Goal: Task Accomplishment & Management: Manage account settings

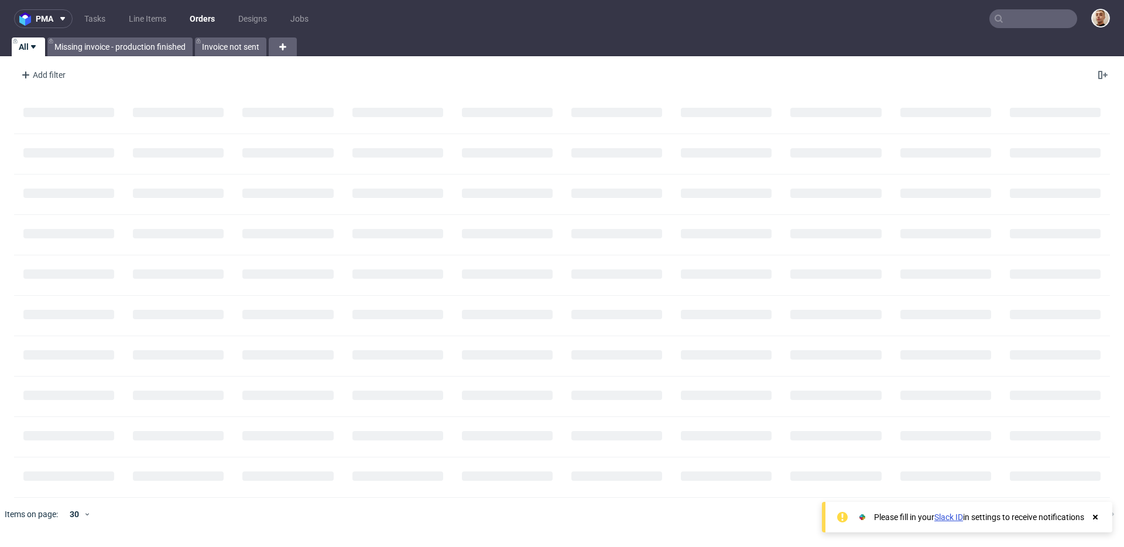
click at [1037, 12] on input "text" at bounding box center [1033, 18] width 88 height 19
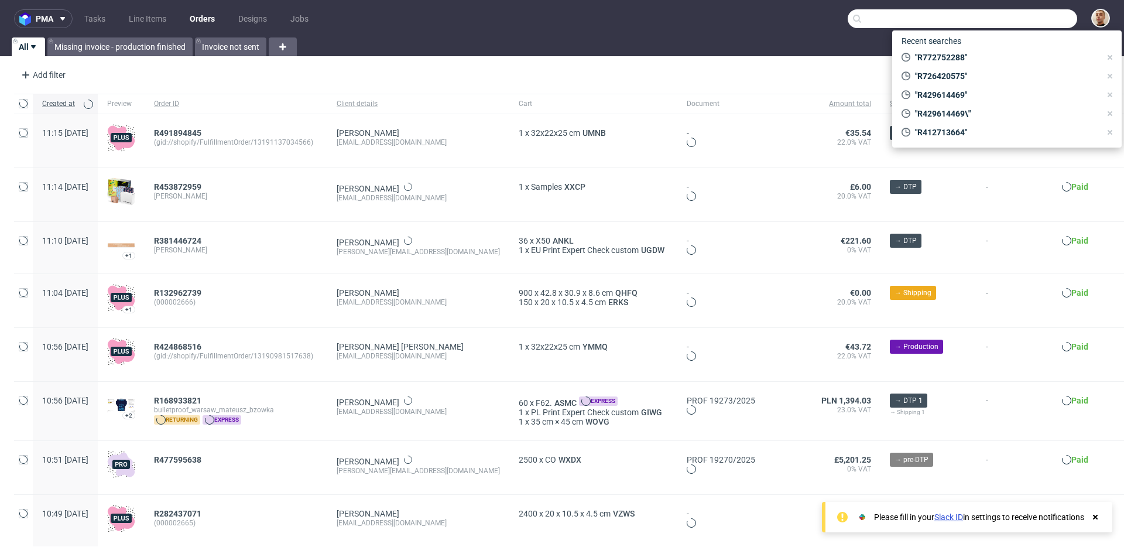
paste input "F99C8H4628"
type input "F99C8H4628"
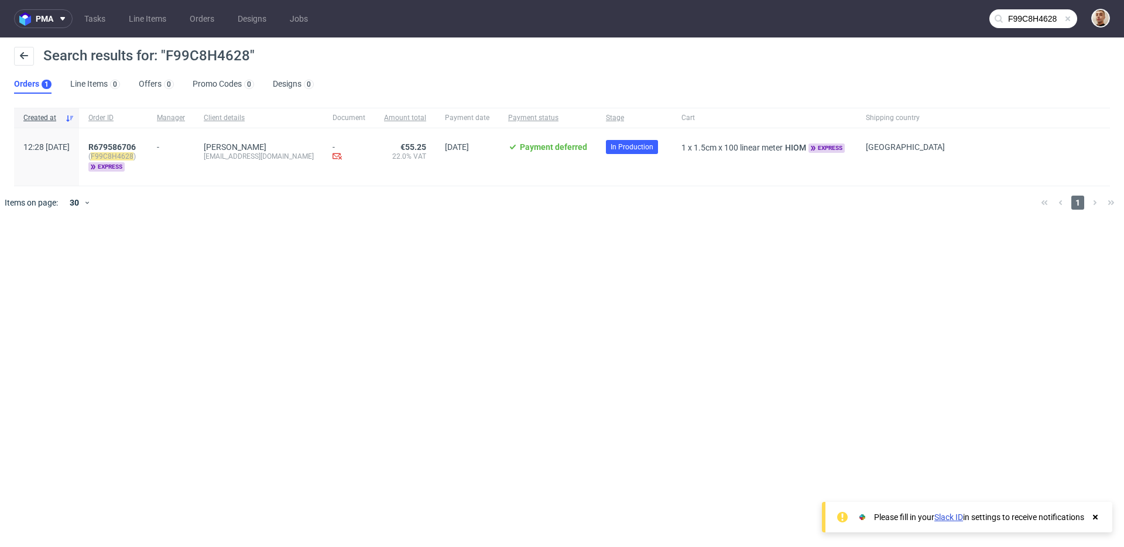
click at [148, 141] on div "R679586706 ( F99C8H4628 ) express" at bounding box center [113, 156] width 68 height 57
click at [136, 145] on span "R679586706" at bounding box center [111, 146] width 47 height 9
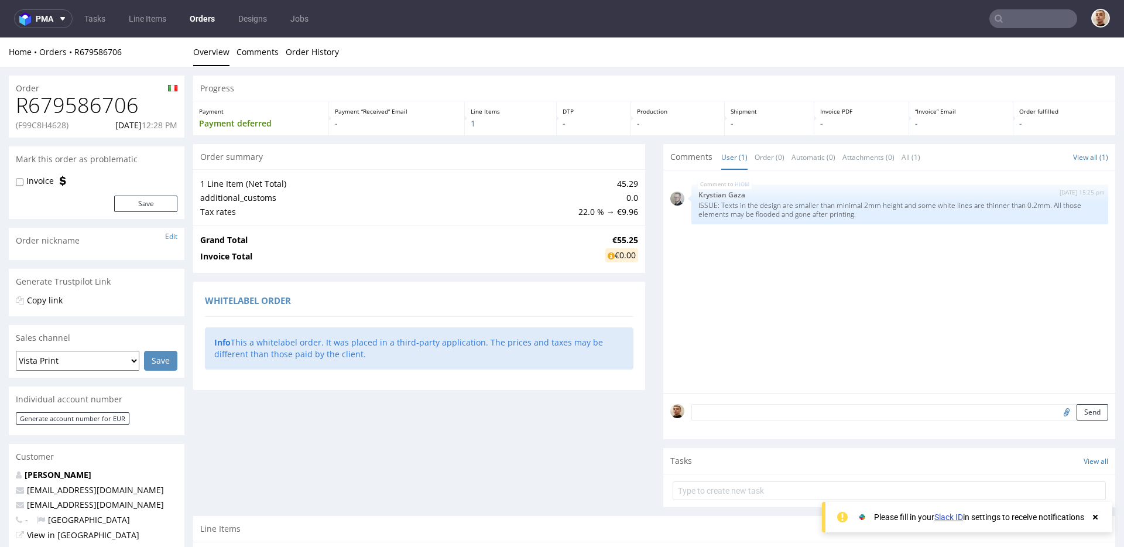
scroll to position [231, 0]
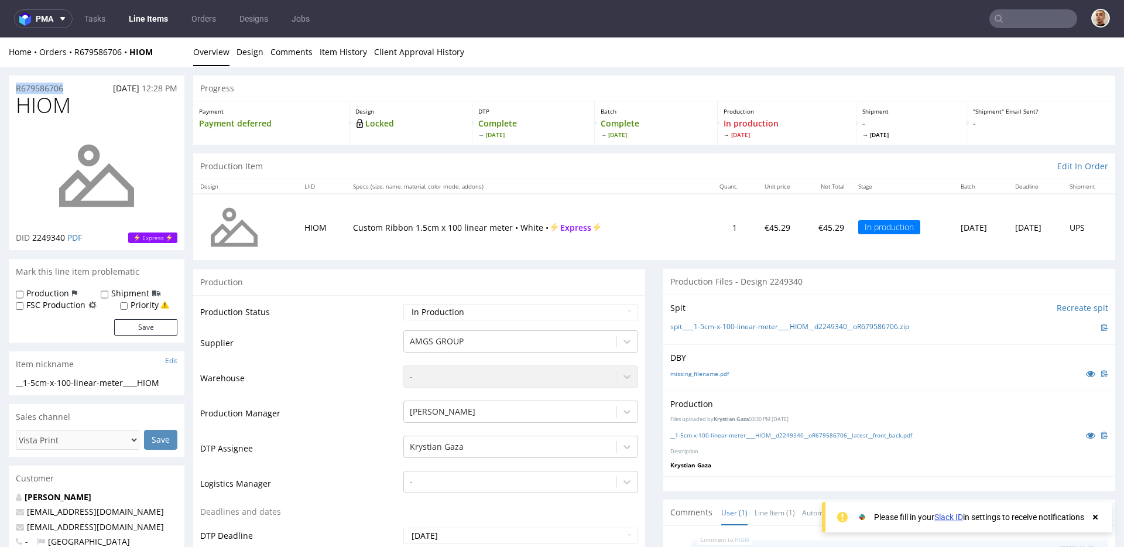
drag, startPoint x: 71, startPoint y: 87, endPoint x: 4, endPoint y: 87, distance: 67.3
copy p "R679586706"
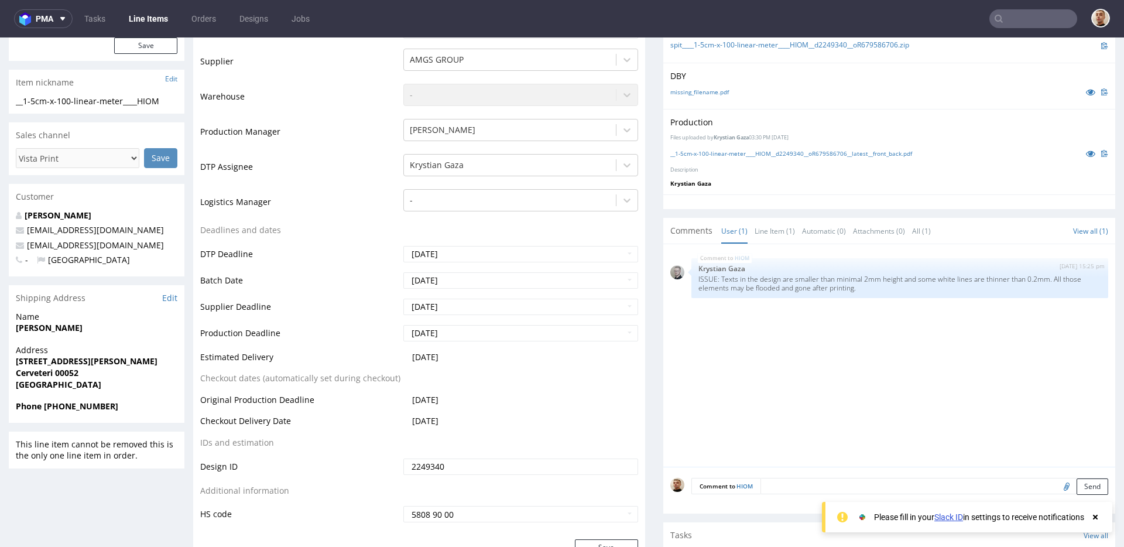
scroll to position [283, 0]
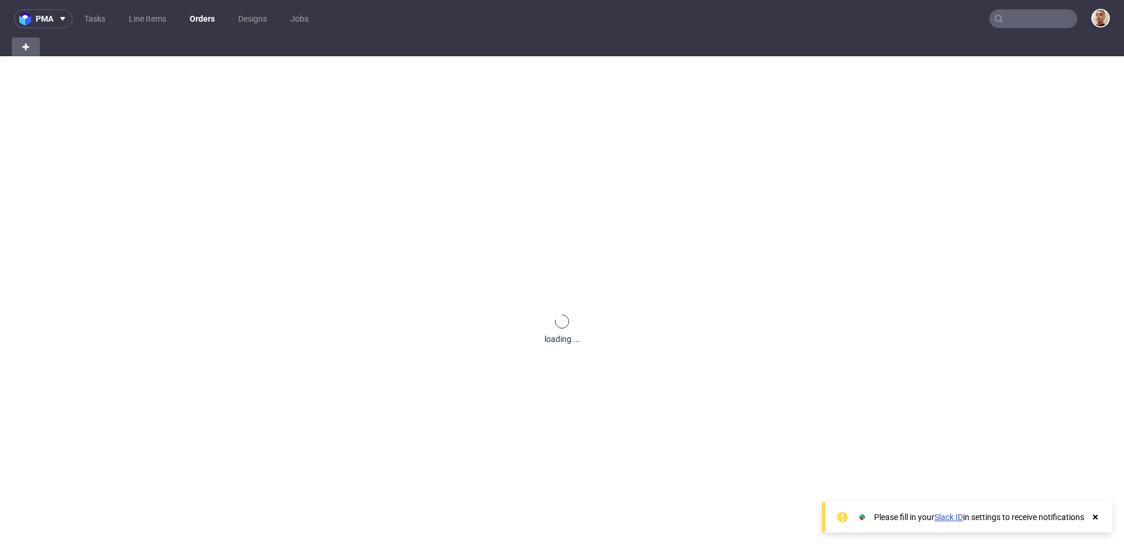
click at [1004, 9] on input "text" at bounding box center [1033, 18] width 88 height 19
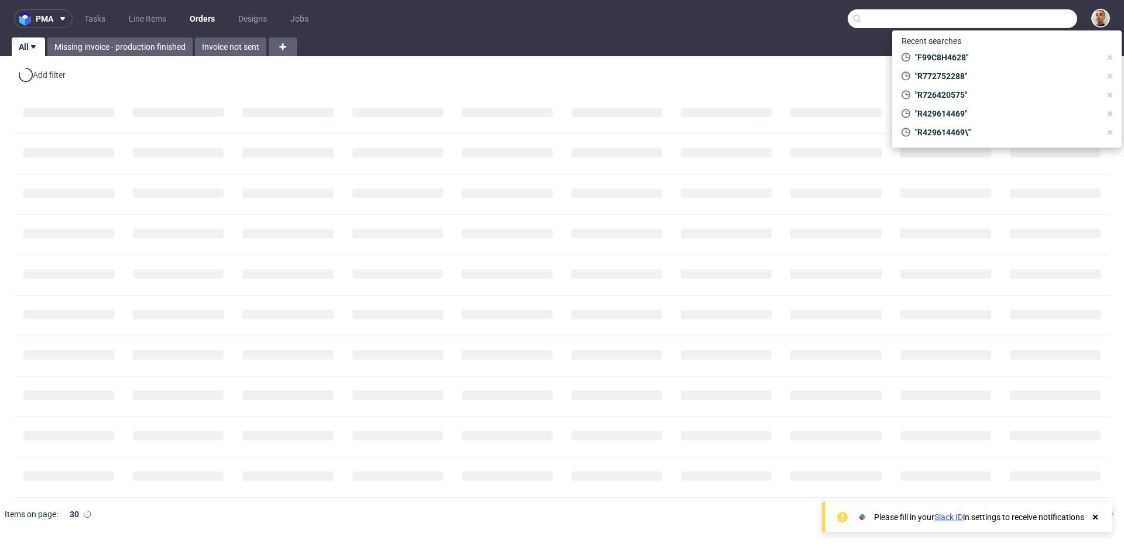
paste input "R290227908"
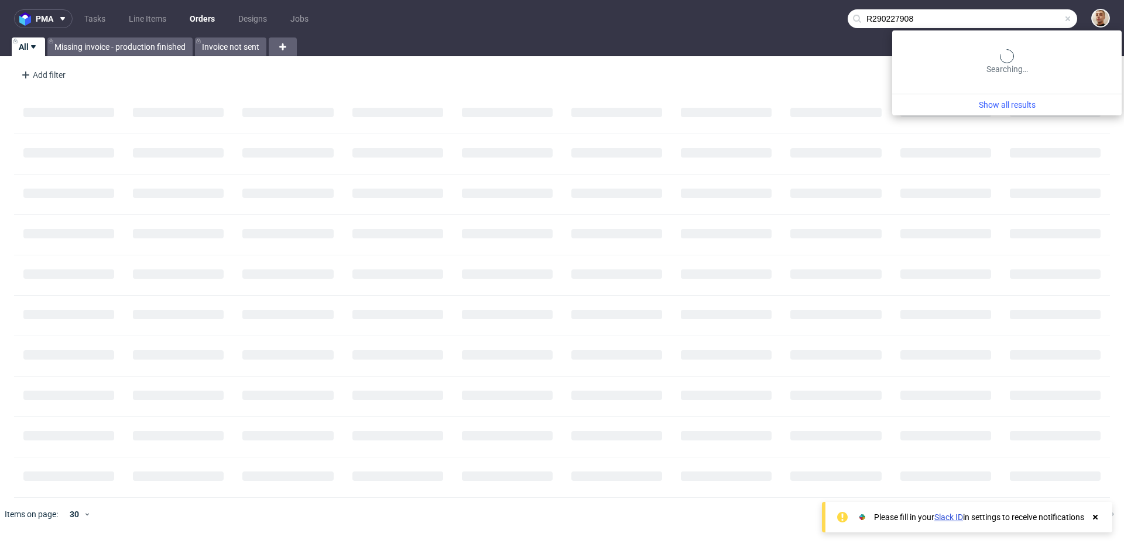
type input "R290227908"
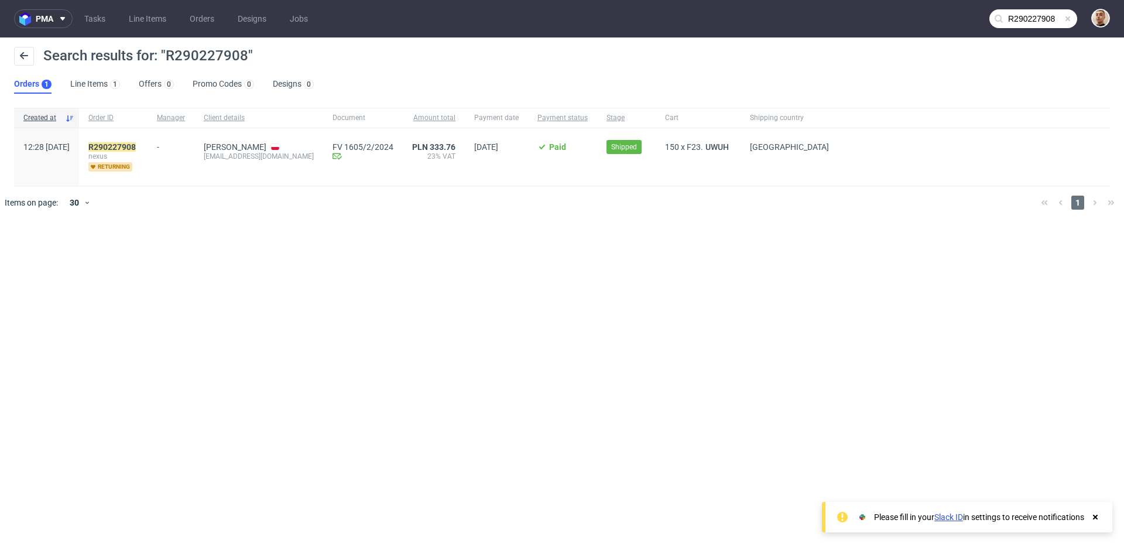
click at [115, 145] on div "R290227908 nexus returning" at bounding box center [113, 156] width 68 height 57
click at [136, 145] on mark "R290227908" at bounding box center [111, 146] width 47 height 9
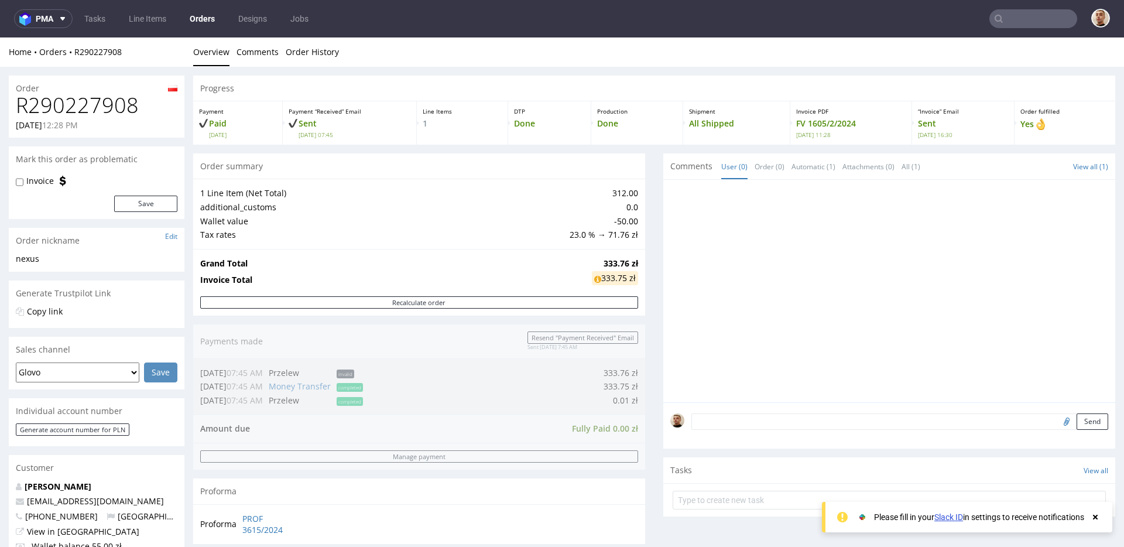
scroll to position [517, 0]
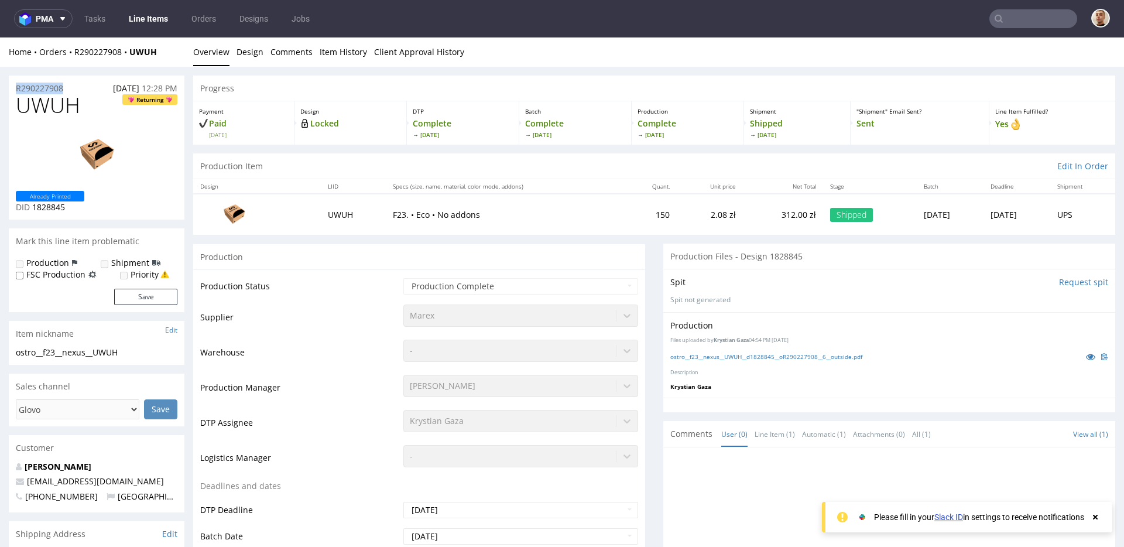
drag, startPoint x: 72, startPoint y: 87, endPoint x: 0, endPoint y: 87, distance: 72.0
copy p "R290227908"
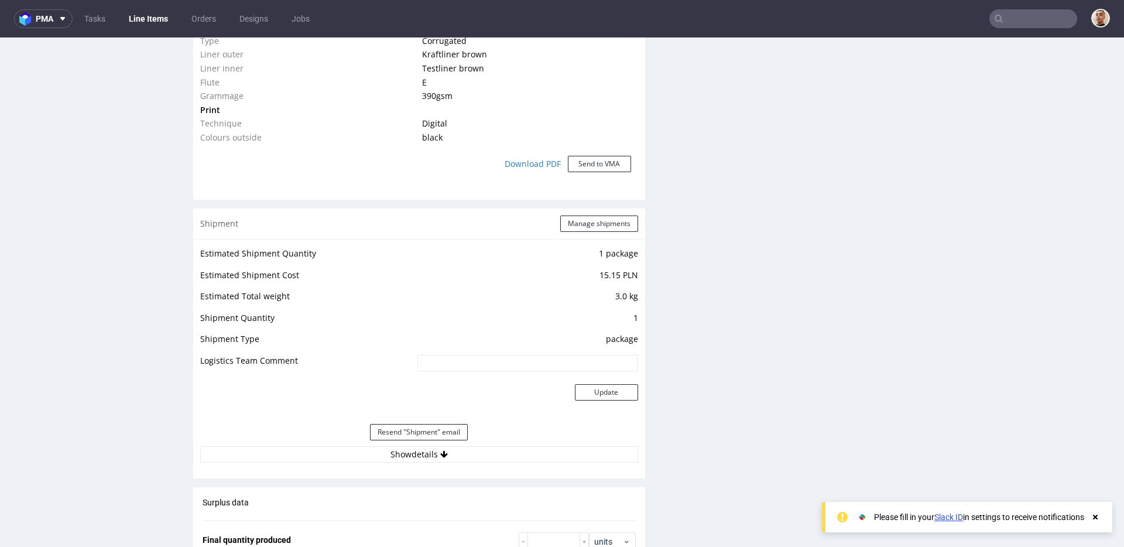
scroll to position [1182, 0]
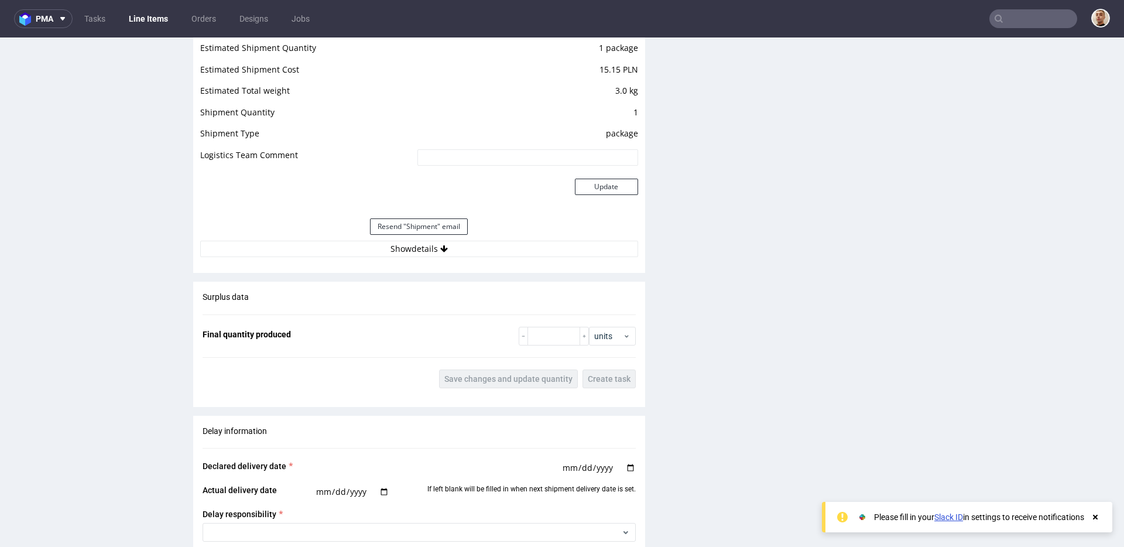
click at [415, 258] on div "Estimated Shipment Quantity 1 package Estimated Shipment Cost 15.15 PLN Estimat…" at bounding box center [419, 148] width 452 height 231
click at [415, 257] on div "Estimated Shipment Quantity 1 package Estimated Shipment Cost 15.15 PLN Estimat…" at bounding box center [419, 148] width 452 height 231
click at [416, 254] on button "Show details" at bounding box center [419, 249] width 438 height 16
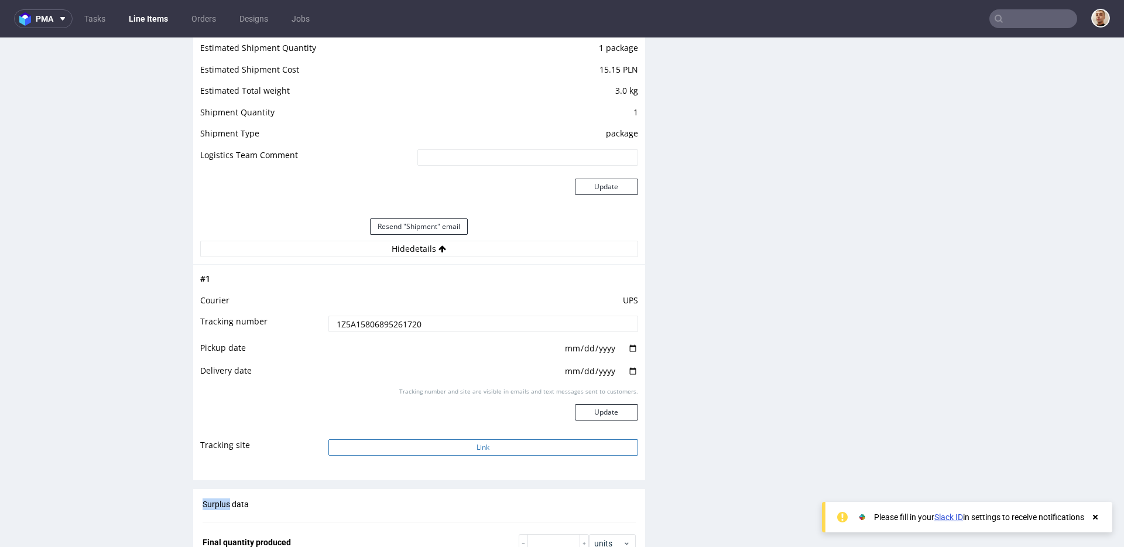
click at [439, 449] on button "Link" at bounding box center [483, 447] width 310 height 16
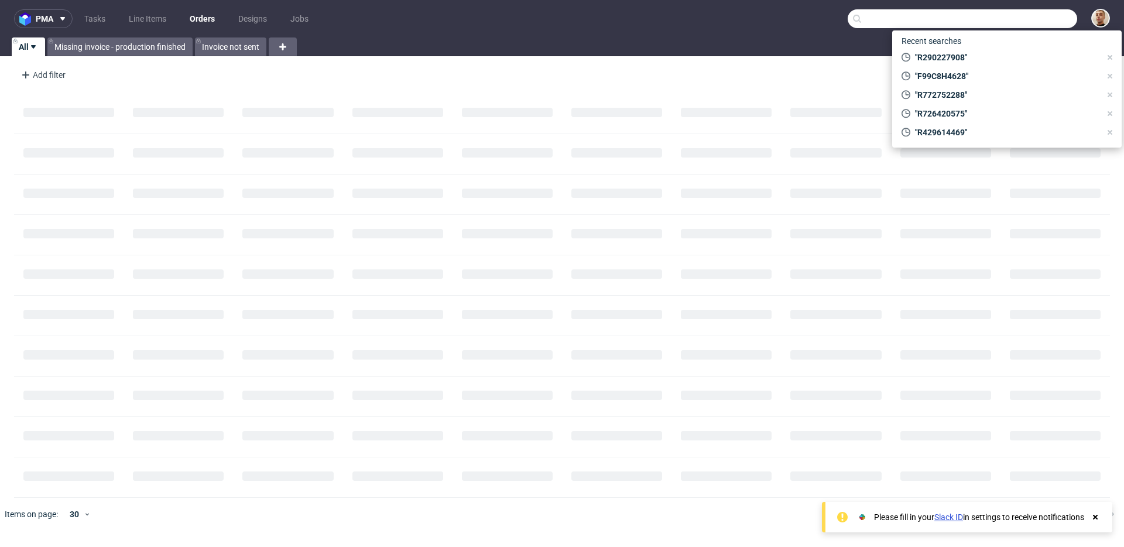
click at [1040, 18] on input "text" at bounding box center [962, 18] width 229 height 19
paste input "R772752288"
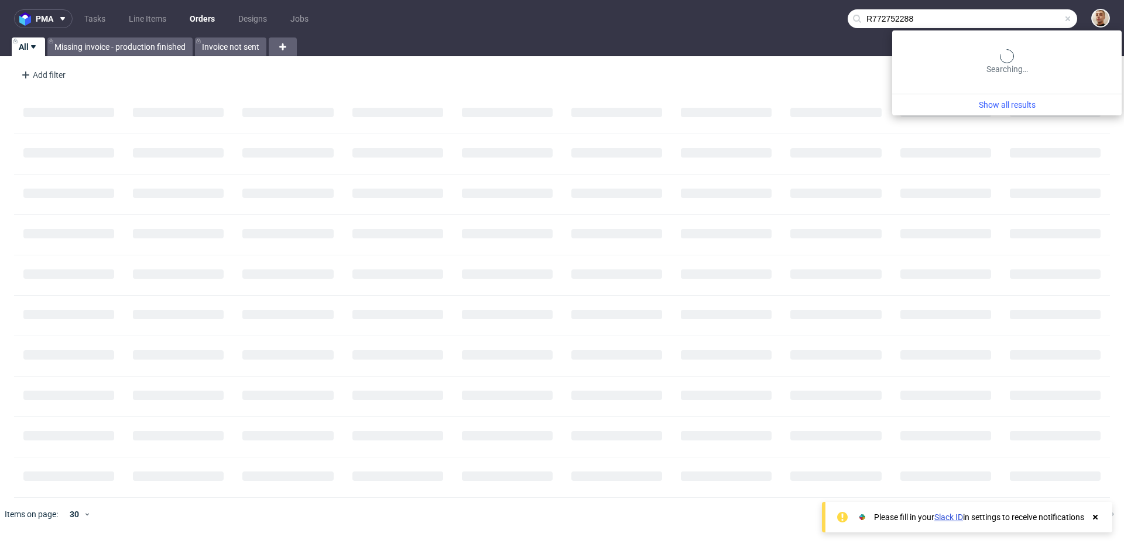
type input "R772752288"
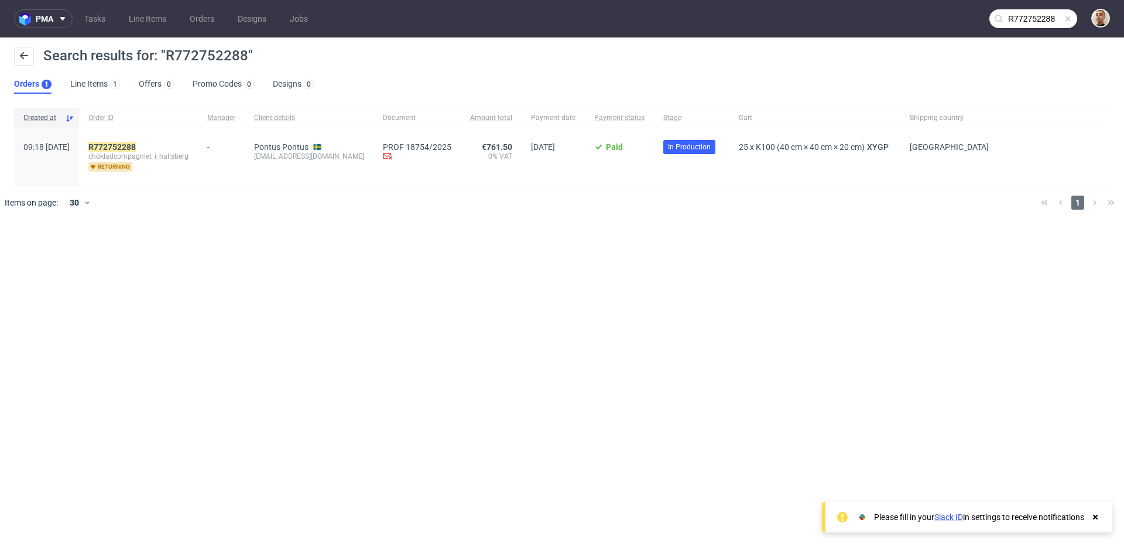
click at [155, 138] on div "R772752288 chokladcompagniet_i_hallsberg returning" at bounding box center [138, 156] width 119 height 57
click at [136, 142] on mark "R772752288" at bounding box center [111, 146] width 47 height 9
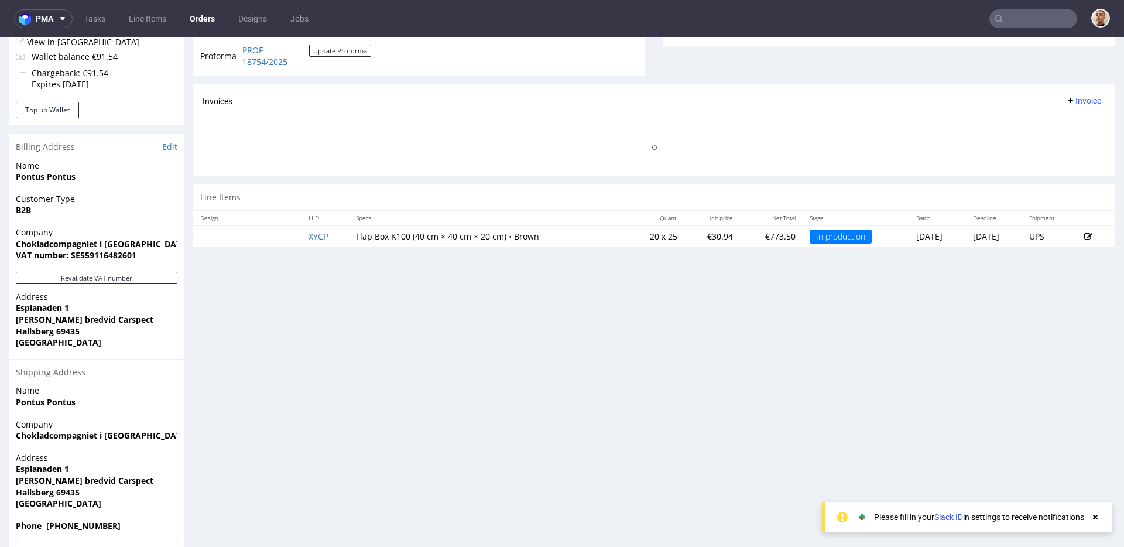
scroll to position [530, 0]
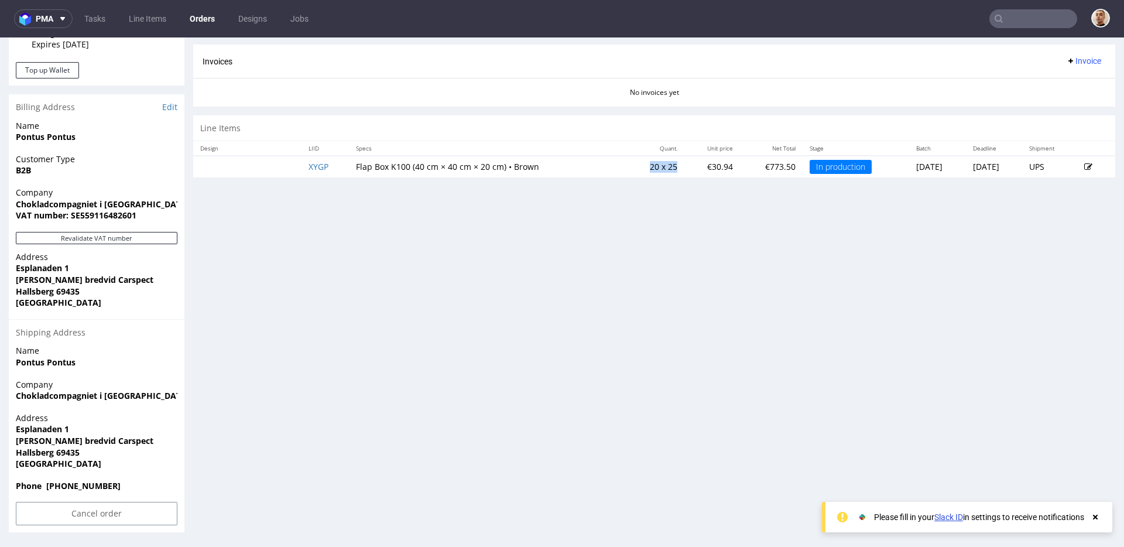
drag, startPoint x: 652, startPoint y: 167, endPoint x: 611, endPoint y: 168, distance: 41.0
click at [626, 168] on td "20 x 25" at bounding box center [655, 167] width 59 height 22
drag, startPoint x: 639, startPoint y: 169, endPoint x: 631, endPoint y: 169, distance: 8.2
click at [631, 169] on td "20 x 25" at bounding box center [655, 167] width 59 height 22
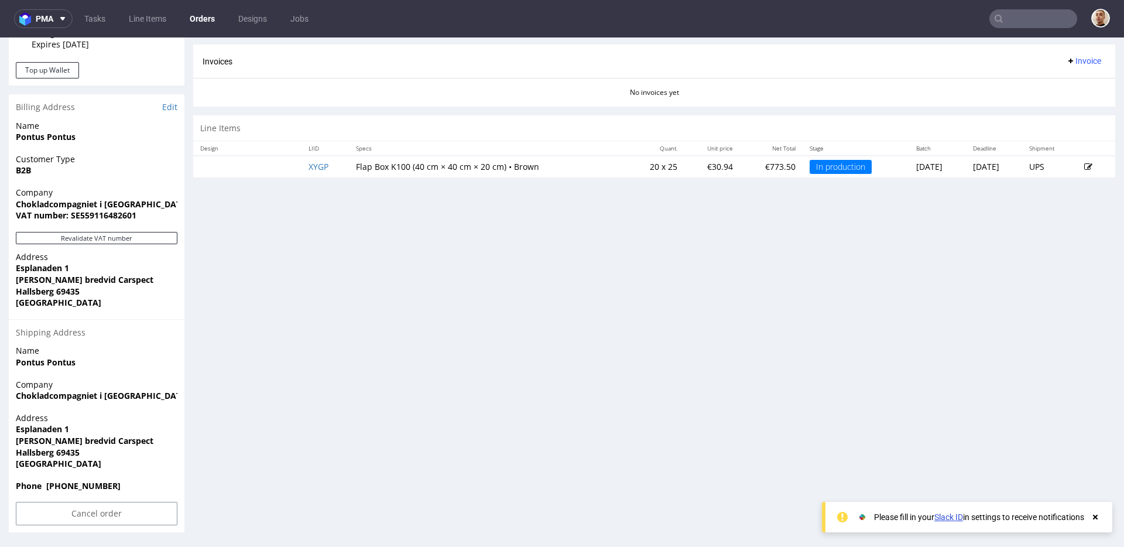
click at [629, 167] on td "20 x 25" at bounding box center [655, 167] width 59 height 22
drag, startPoint x: 655, startPoint y: 167, endPoint x: 619, endPoint y: 167, distance: 35.7
click at [626, 167] on td "20 x 25" at bounding box center [655, 167] width 59 height 22
drag, startPoint x: 664, startPoint y: 167, endPoint x: 623, endPoint y: 165, distance: 41.0
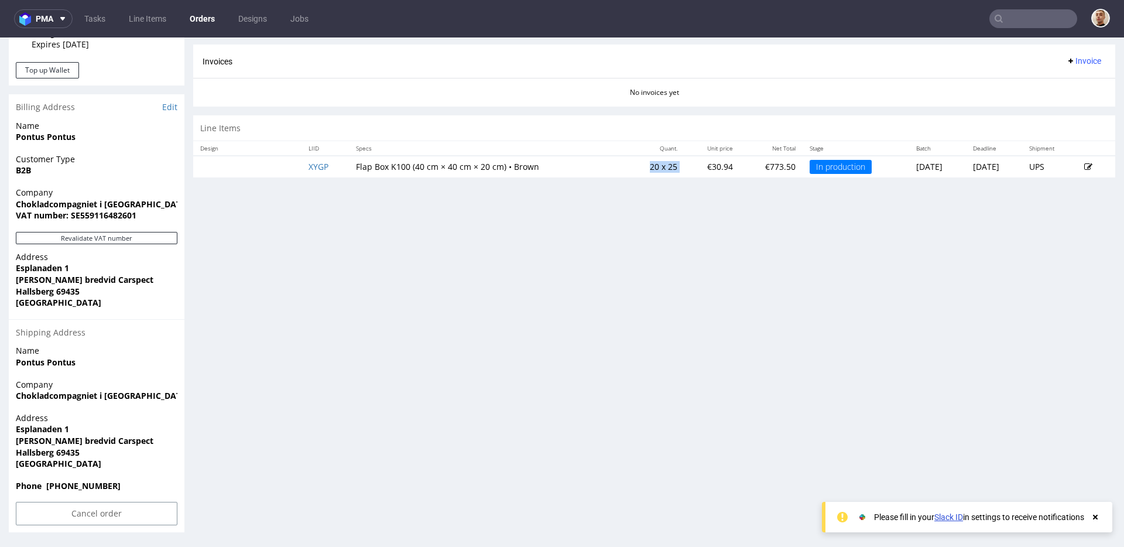
click at [623, 165] on tr "XYGP Flap Box K100 (40 cm × 40 cm × 20 cm) • Brown 20 x 25 €30.94 €773.50 In pr…" at bounding box center [654, 167] width 922 height 22
copy td "20 x 25"
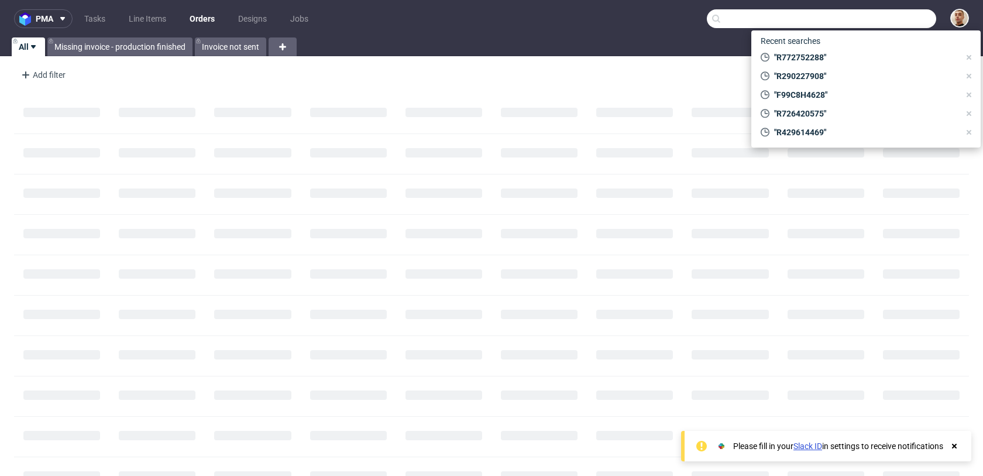
click at [885, 20] on input "text" at bounding box center [821, 18] width 229 height 19
paste input "R506802380"
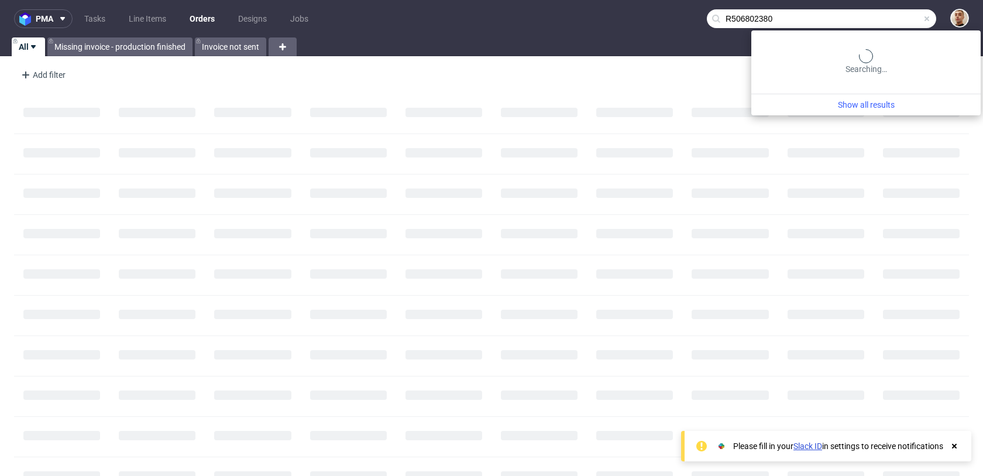
type input "R506802380"
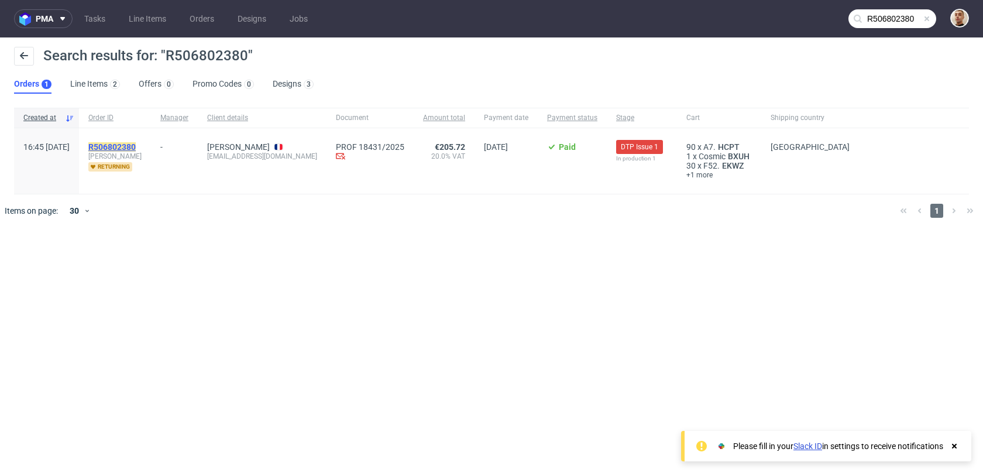
click at [136, 150] on mark "R506802380" at bounding box center [111, 146] width 47 height 9
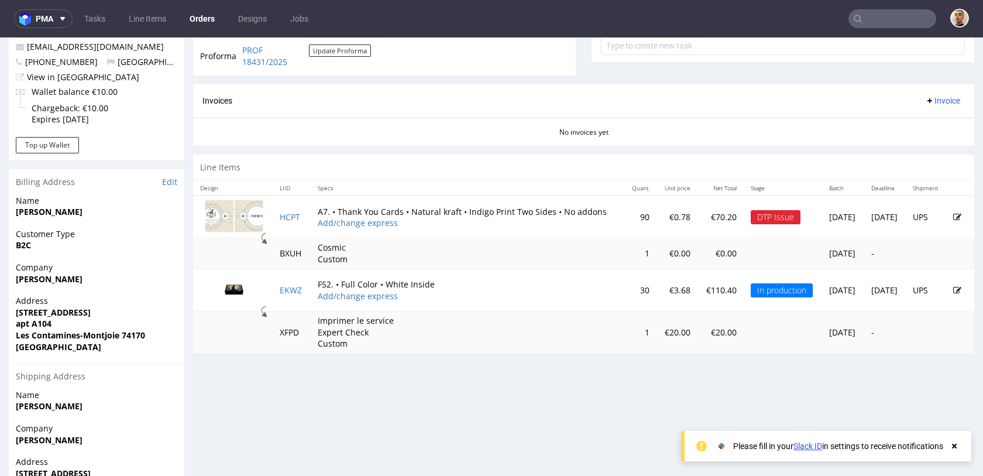
scroll to position [520, 0]
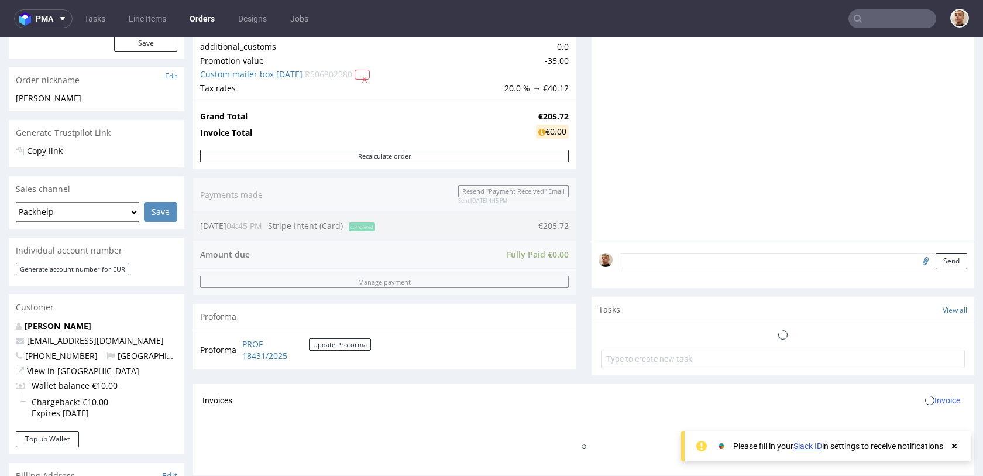
scroll to position [509, 0]
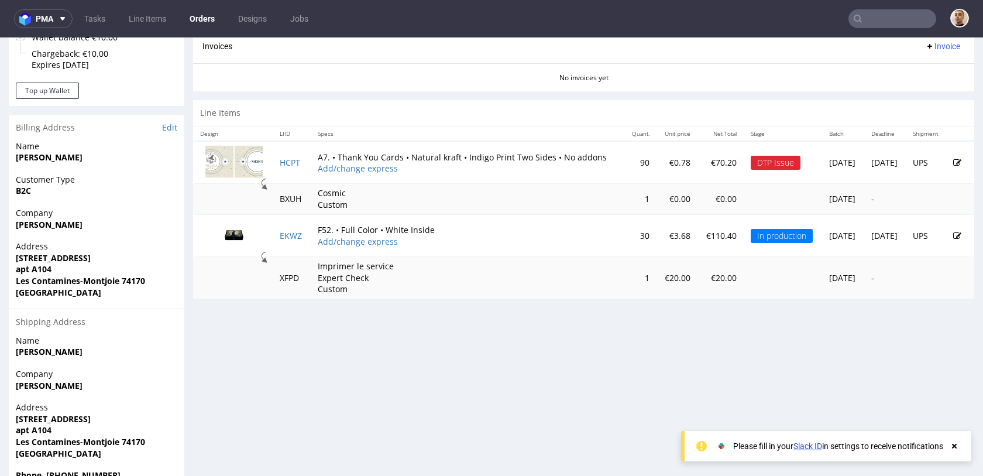
click at [954, 162] on icon at bounding box center [958, 163] width 8 height 8
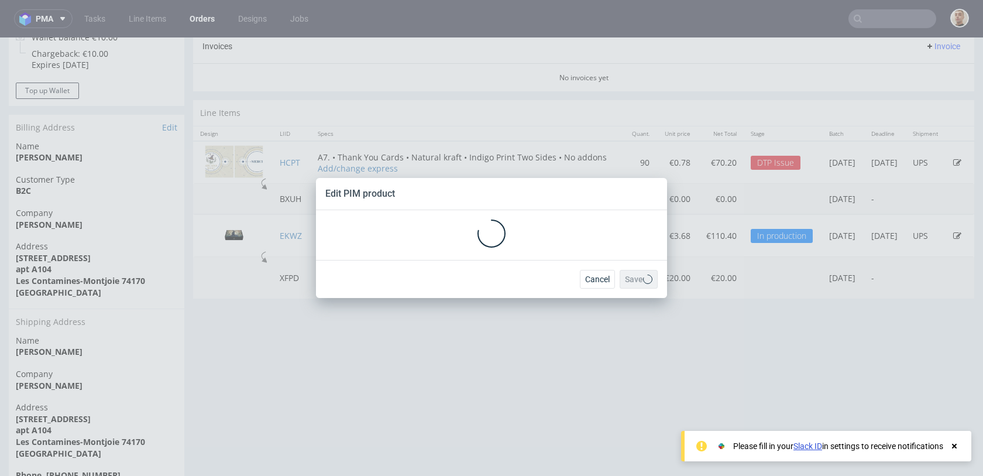
scroll to position [0, 0]
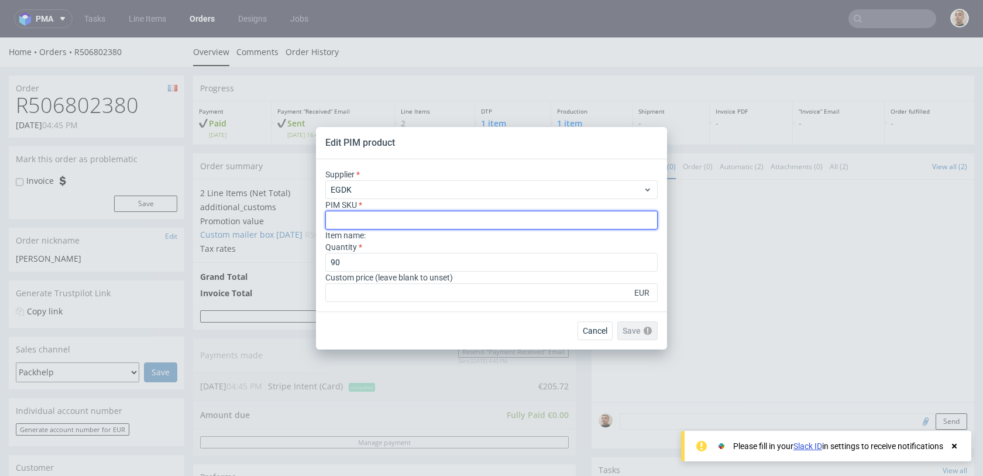
click at [404, 213] on input "text" at bounding box center [491, 220] width 332 height 19
type input "card--printed-card--A7--white-matt--indigo-print-two-sides--none"
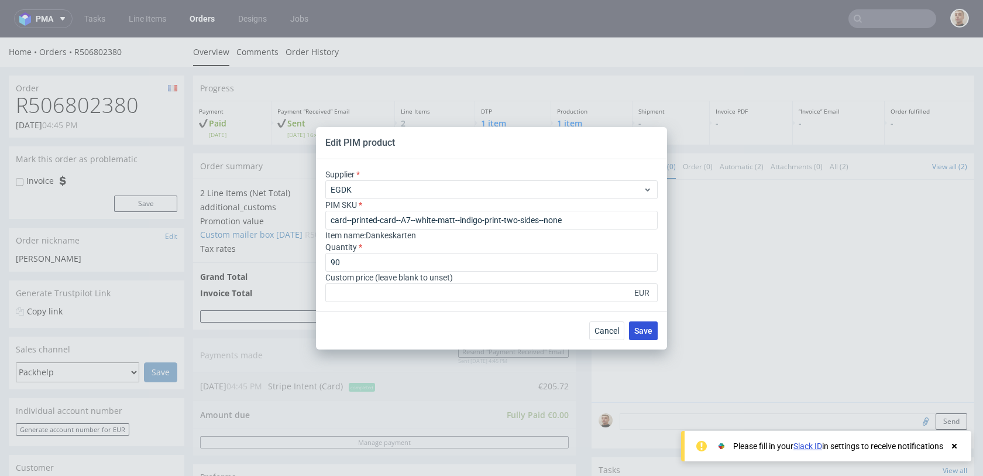
click at [640, 333] on span "Save" at bounding box center [644, 331] width 18 height 8
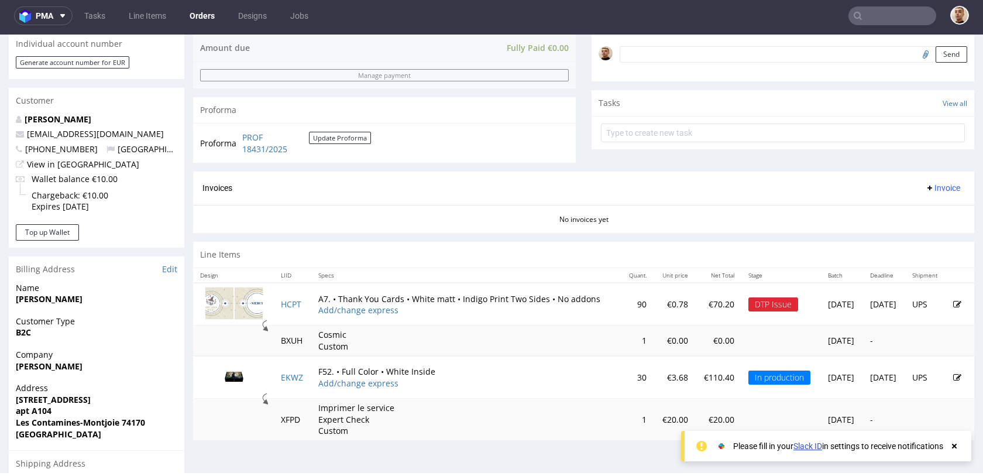
scroll to position [424, 0]
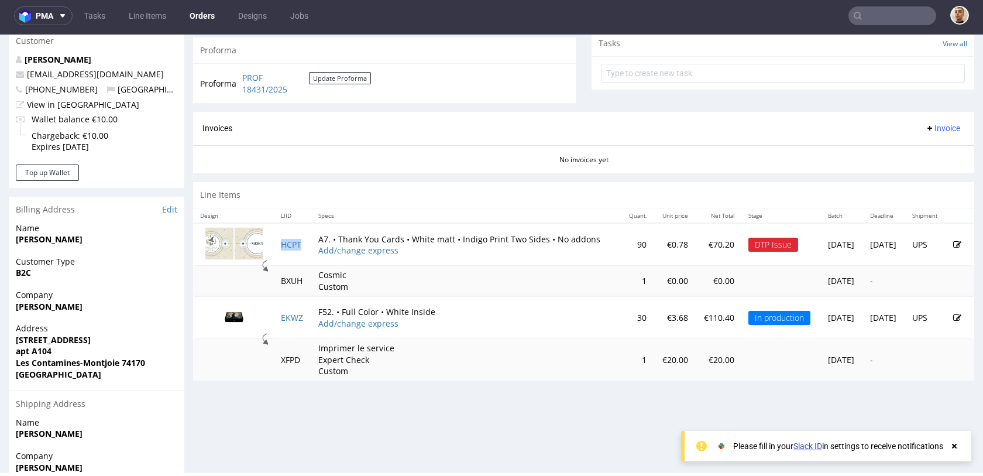
click at [289, 250] on td "HCPT" at bounding box center [293, 244] width 38 height 43
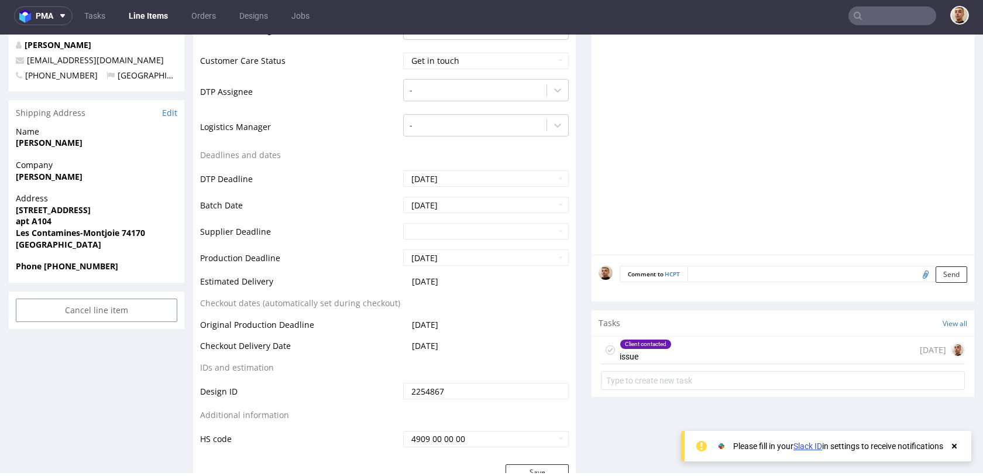
scroll to position [482, 0]
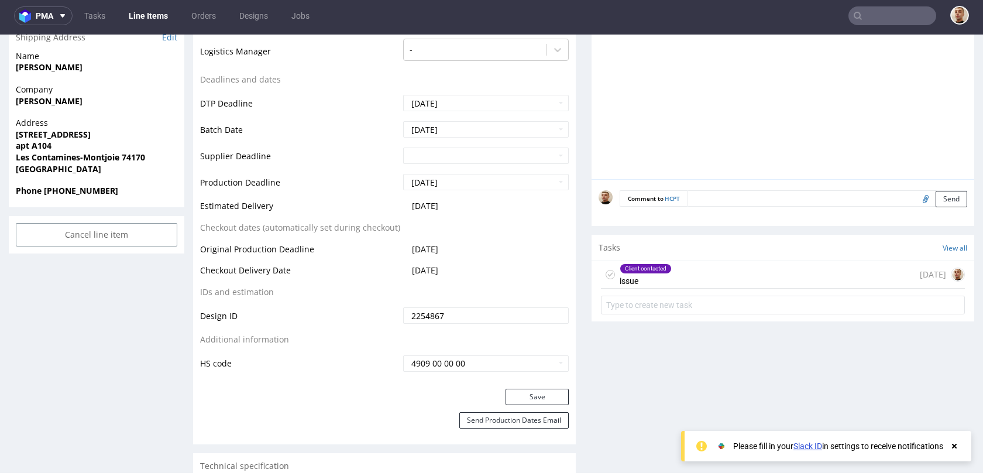
click at [659, 261] on div "Client contacted issue" at bounding box center [646, 274] width 52 height 27
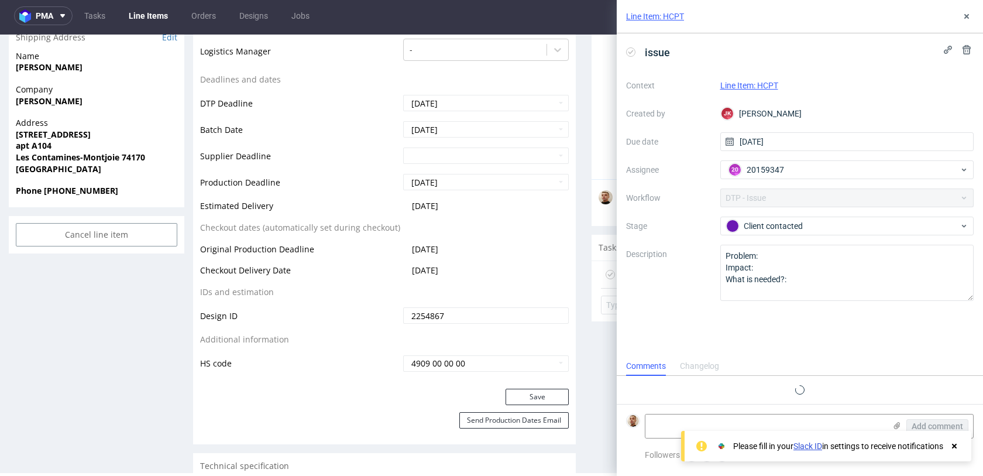
scroll to position [18, 0]
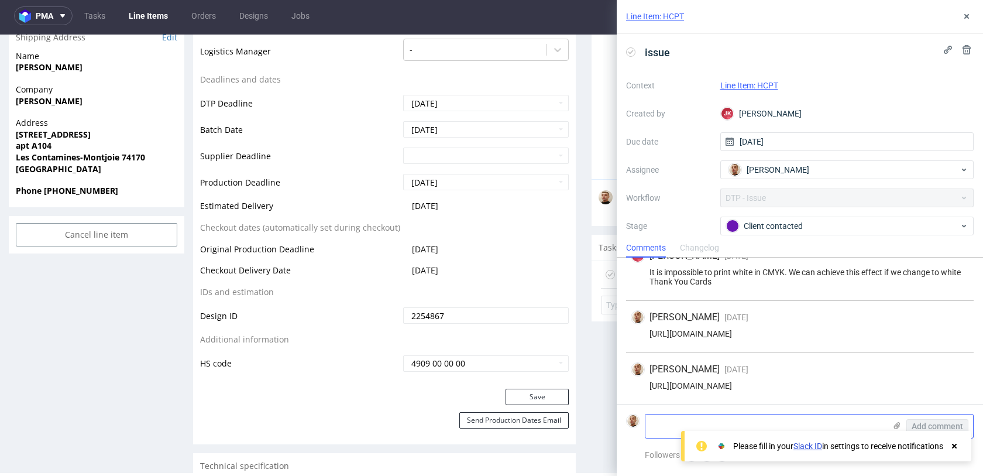
click at [695, 417] on textarea at bounding box center [766, 425] width 240 height 23
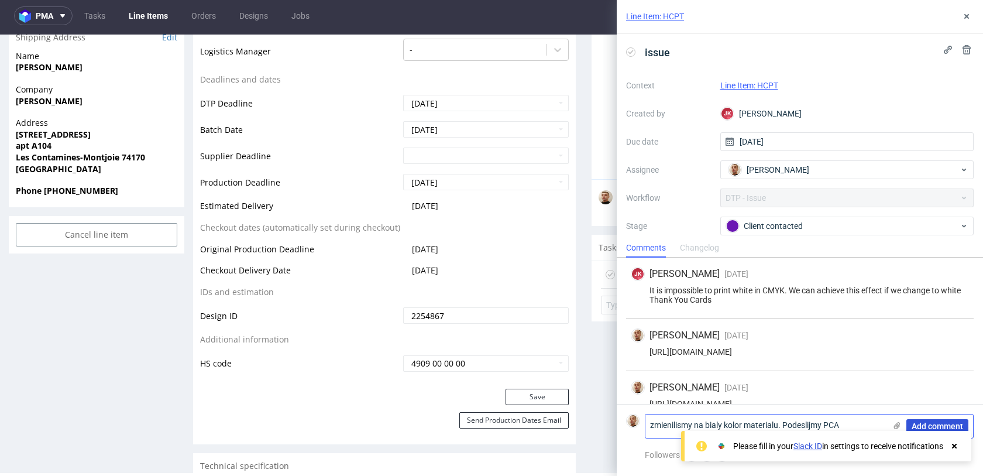
type textarea "zmienilismy na bialy kolor materialu. Podeslijmy PCA"
click at [938, 427] on span "Add comment" at bounding box center [938, 426] width 52 height 8
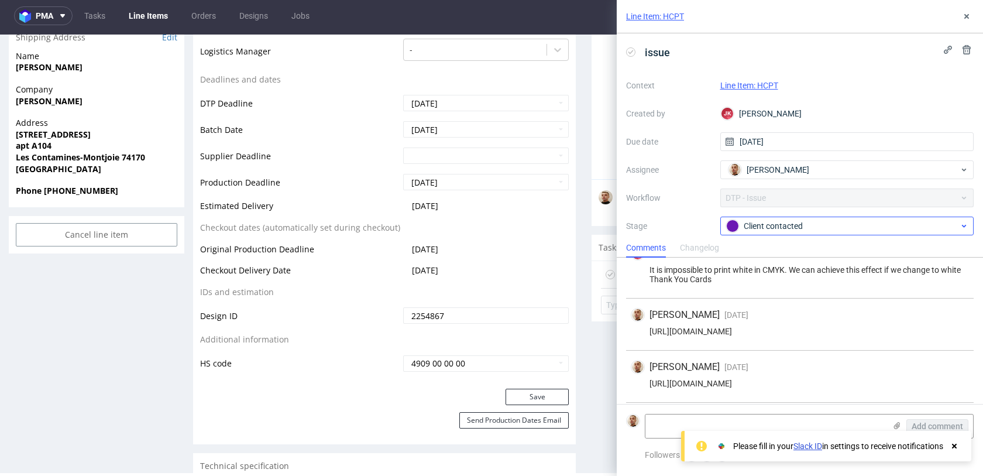
scroll to position [70, 0]
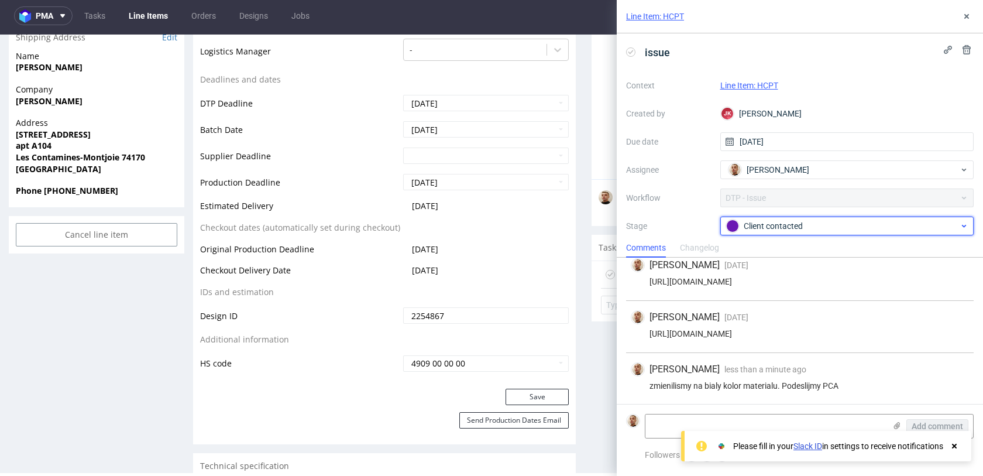
click at [778, 228] on div "Client contacted" at bounding box center [842, 226] width 233 height 13
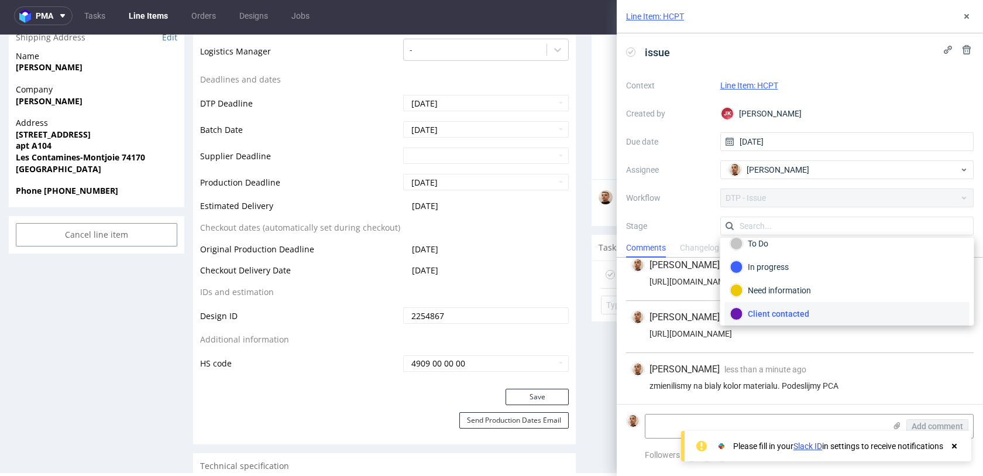
scroll to position [85, 0]
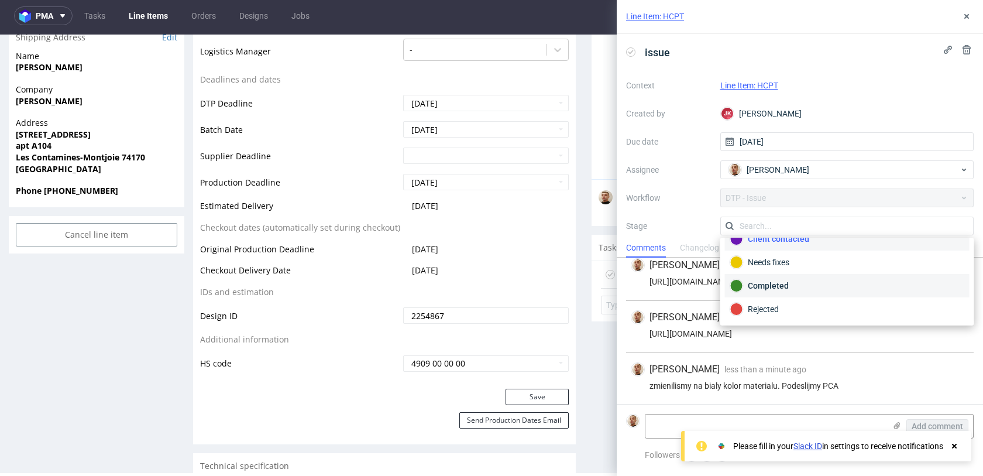
click at [770, 291] on div "Completed" at bounding box center [848, 285] width 234 height 13
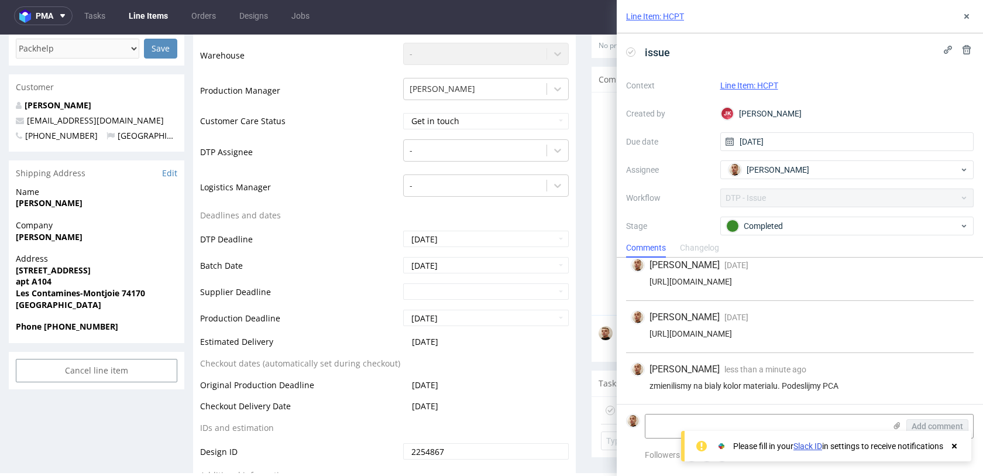
scroll to position [111, 0]
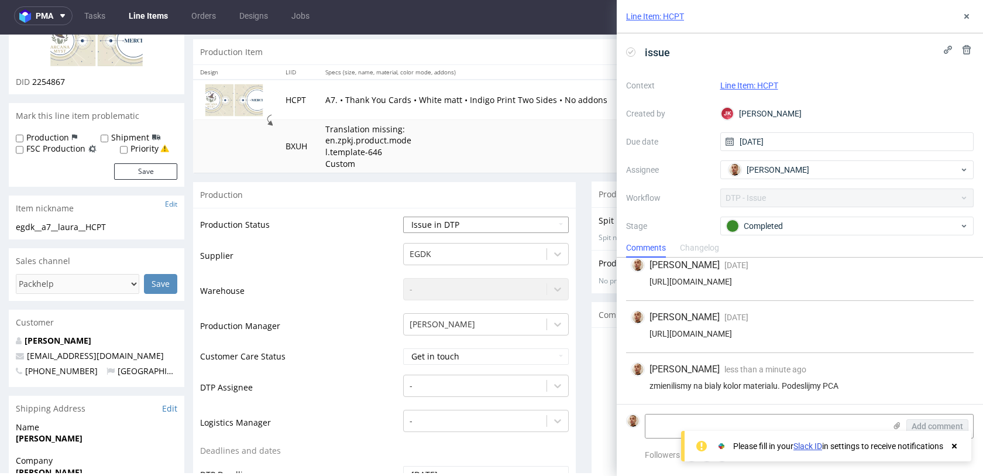
click at [464, 225] on select "Waiting for Artwork Waiting for Diecut Waiting for Mockup Waiting for DTP Waiti…" at bounding box center [486, 225] width 166 height 16
select select "back_for_dtp"
click at [403, 217] on select "Waiting for Artwork Waiting for Diecut Waiting for Mockup Waiting for DTP Waiti…" at bounding box center [486, 225] width 166 height 16
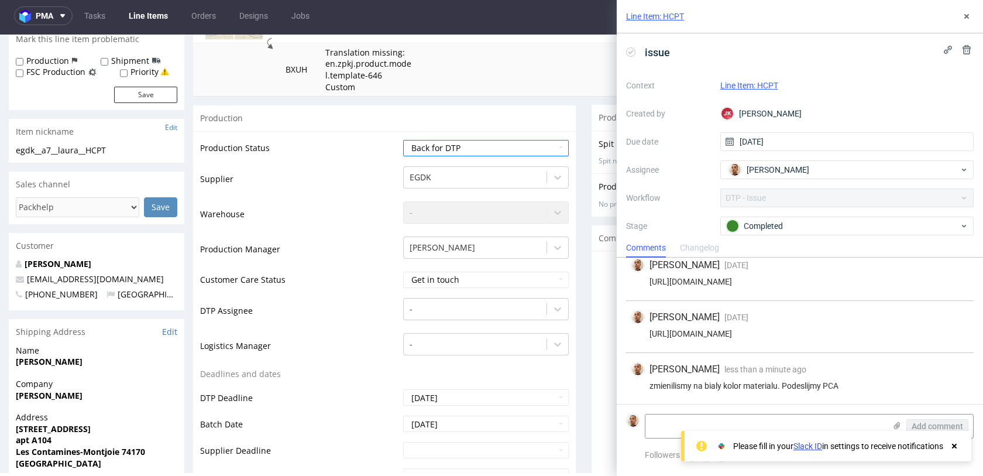
scroll to position [561, 0]
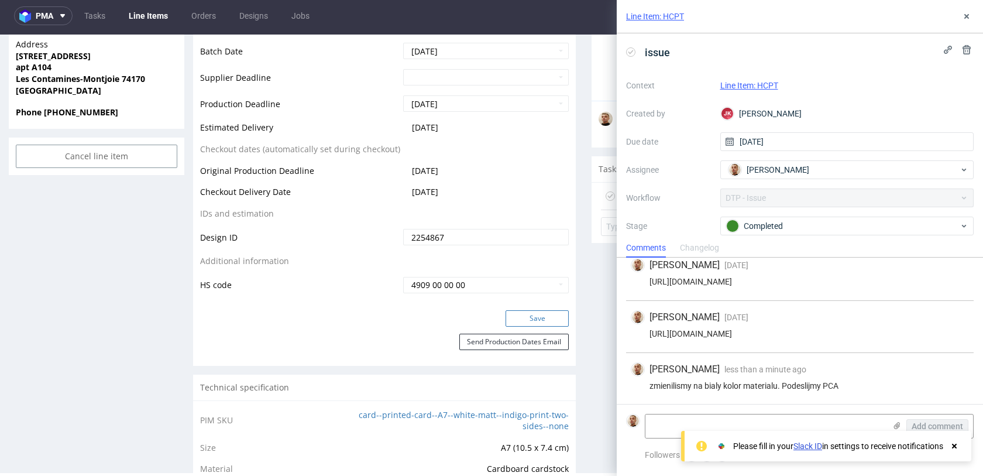
click at [541, 314] on button "Save" at bounding box center [537, 318] width 63 height 16
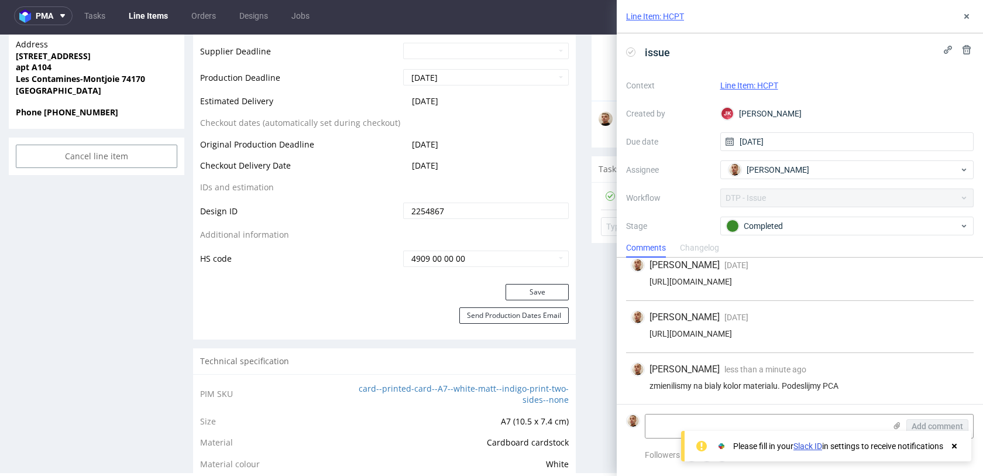
scroll to position [0, 0]
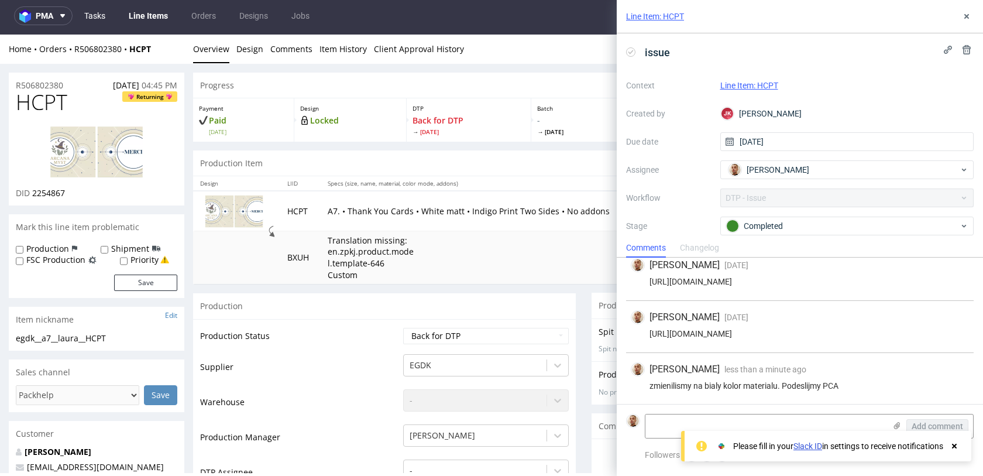
click at [89, 11] on link "Tasks" at bounding box center [94, 15] width 35 height 19
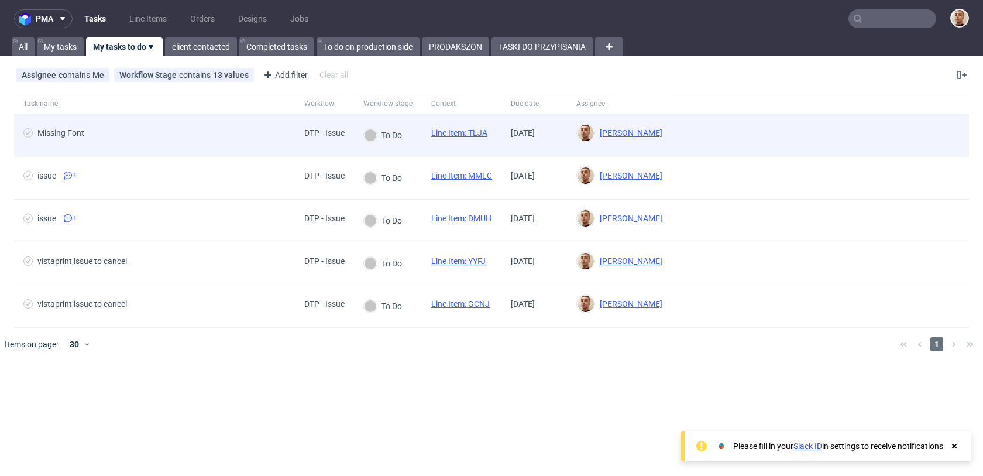
click at [184, 151] on div "Missing Font" at bounding box center [154, 135] width 281 height 42
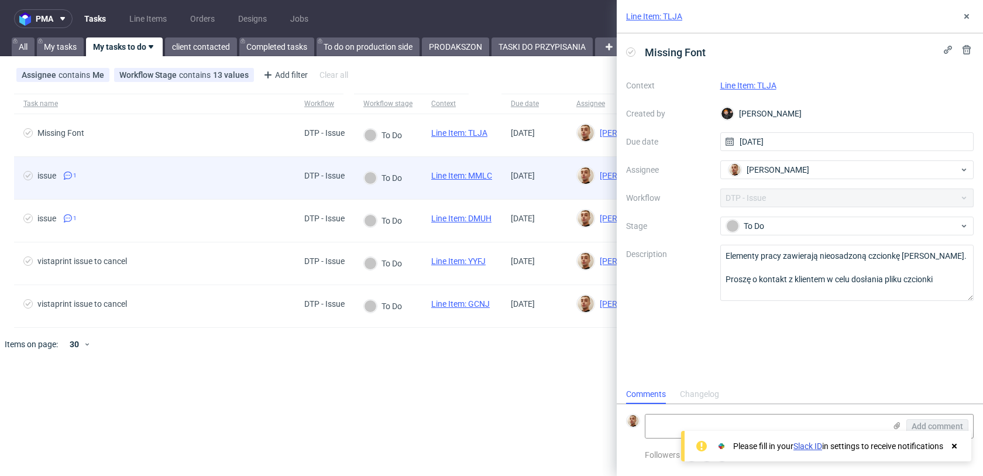
scroll to position [9, 0]
click at [233, 193] on div "issue 1" at bounding box center [154, 178] width 281 height 42
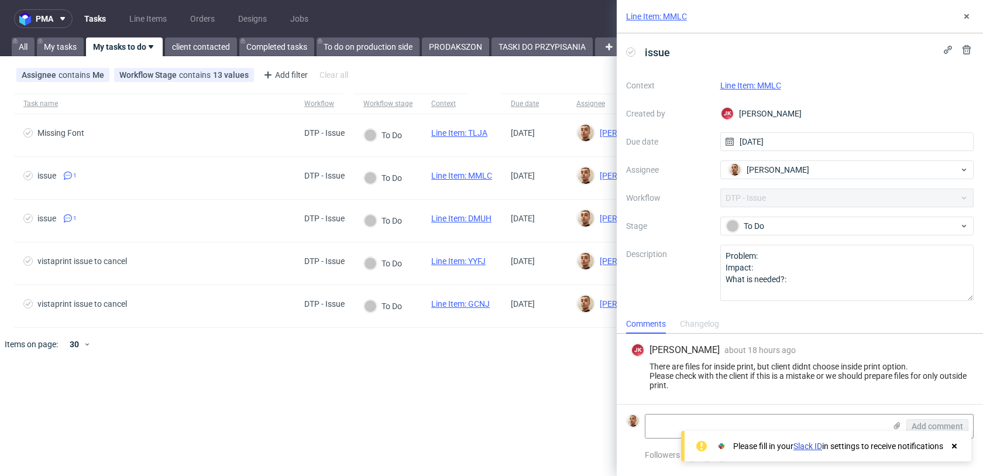
click at [734, 87] on link "Line Item: MMLC" at bounding box center [751, 85] width 61 height 9
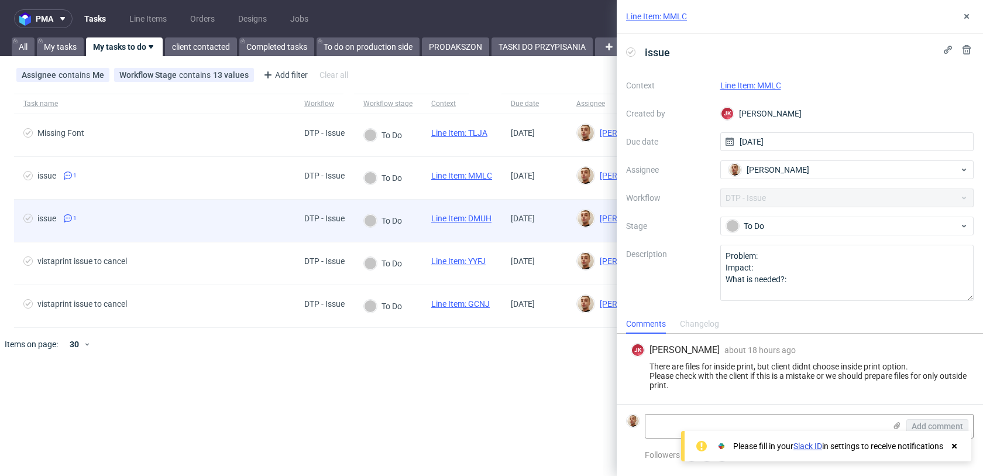
click at [277, 222] on span "issue 1" at bounding box center [154, 221] width 262 height 14
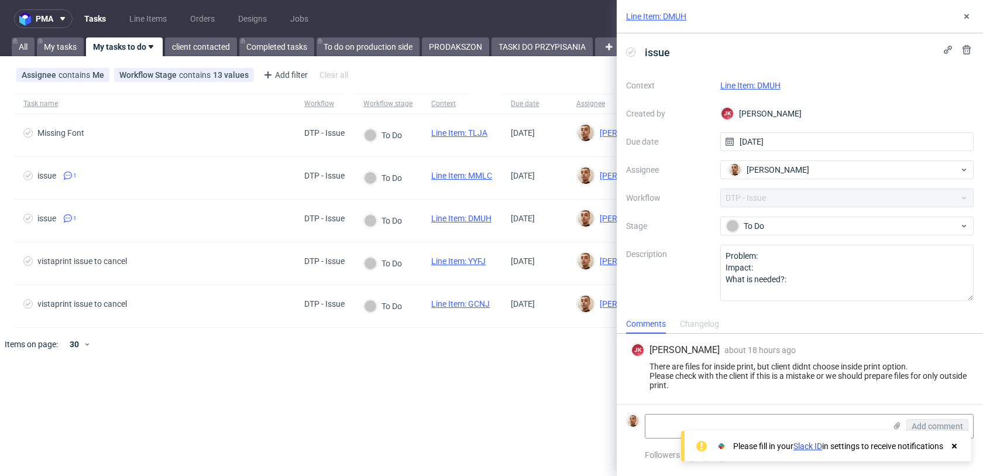
click at [776, 81] on link "Line Item: DMUH" at bounding box center [751, 85] width 60 height 9
click at [662, 419] on textarea at bounding box center [766, 425] width 240 height 23
click at [786, 177] on div "Bartłomiej Leśniczuk" at bounding box center [843, 169] width 234 height 19
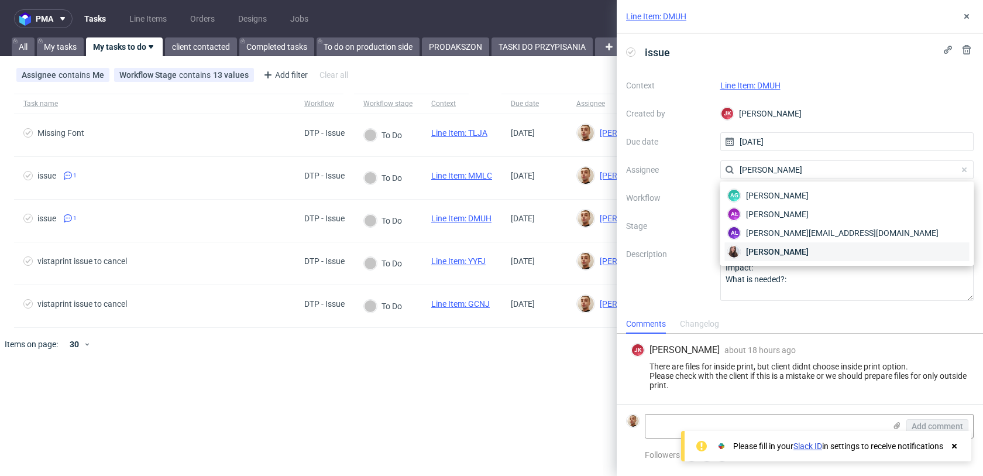
type input "sandra"
click at [768, 248] on span "Sandra Beśka" at bounding box center [777, 252] width 63 height 12
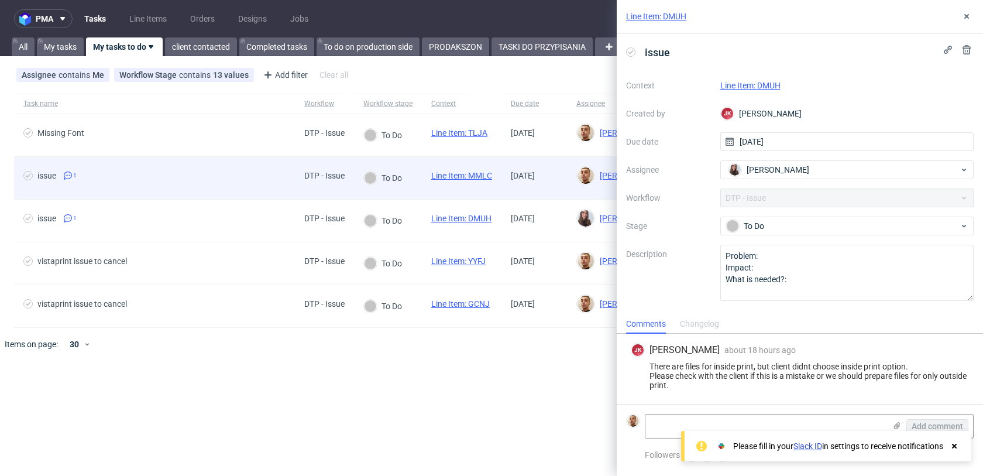
click at [260, 179] on span "issue 1" at bounding box center [154, 178] width 262 height 14
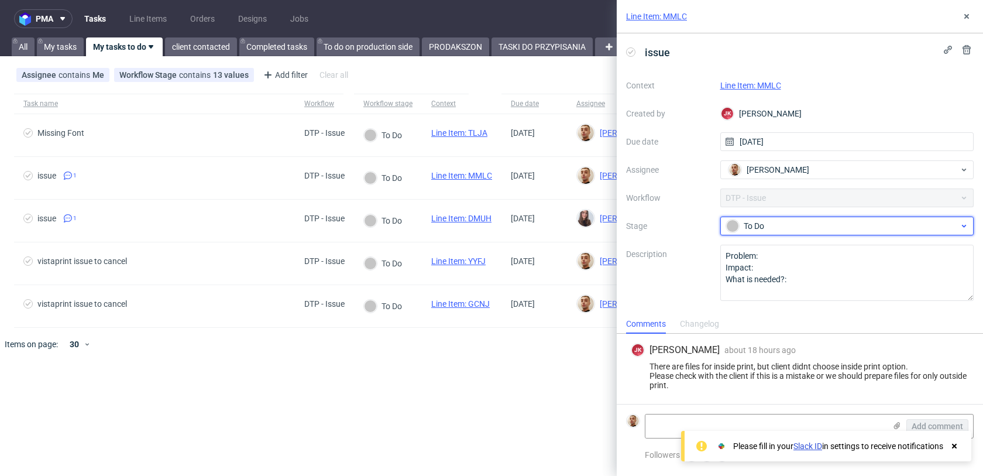
click at [766, 227] on div "To Do" at bounding box center [842, 226] width 233 height 13
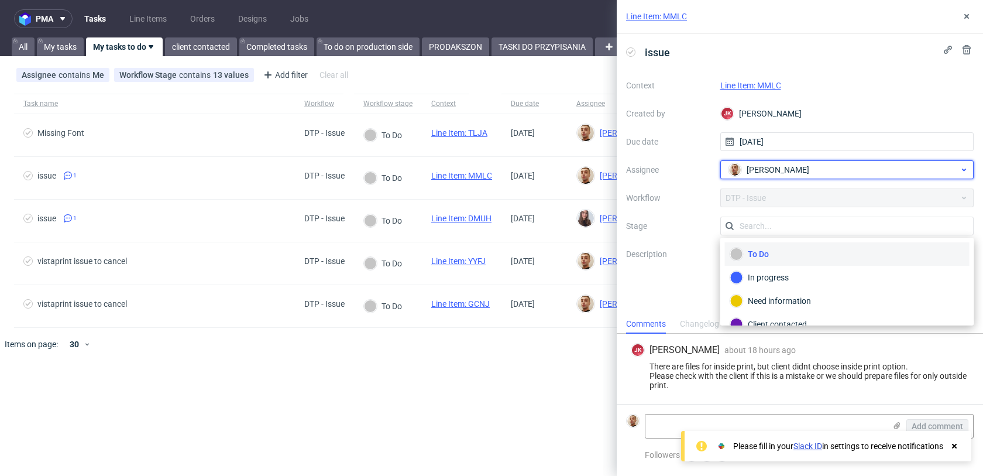
click at [767, 173] on span "Bartłomiej Leśniczuk" at bounding box center [778, 170] width 63 height 12
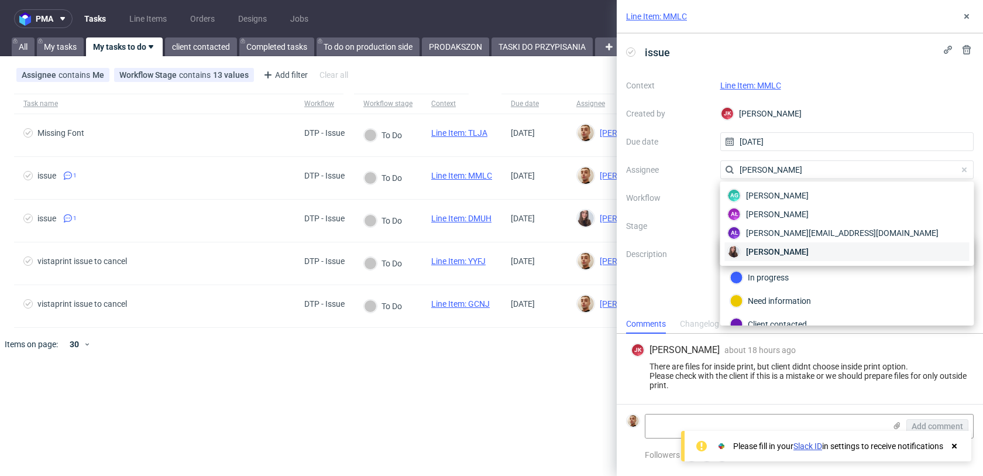
type input "sandra"
click at [772, 245] on div "Sandra Beśka" at bounding box center [847, 251] width 245 height 19
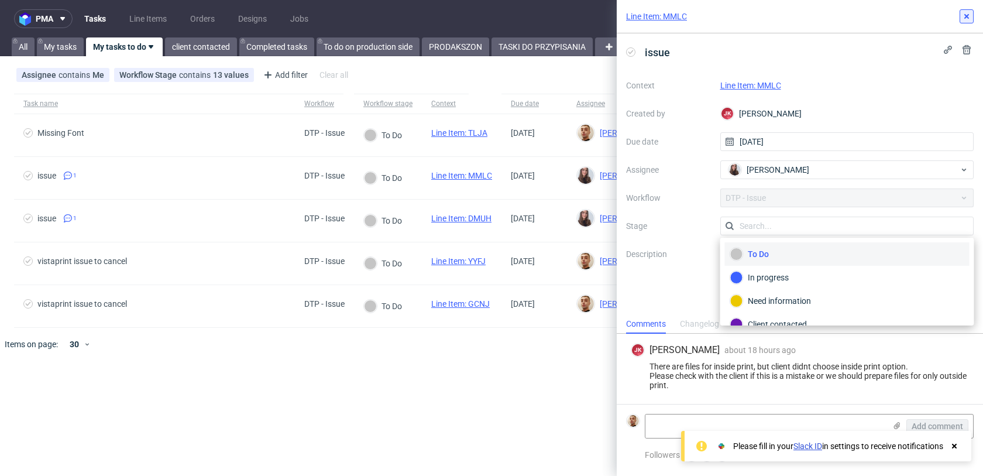
click at [968, 13] on icon at bounding box center [966, 16] width 9 height 9
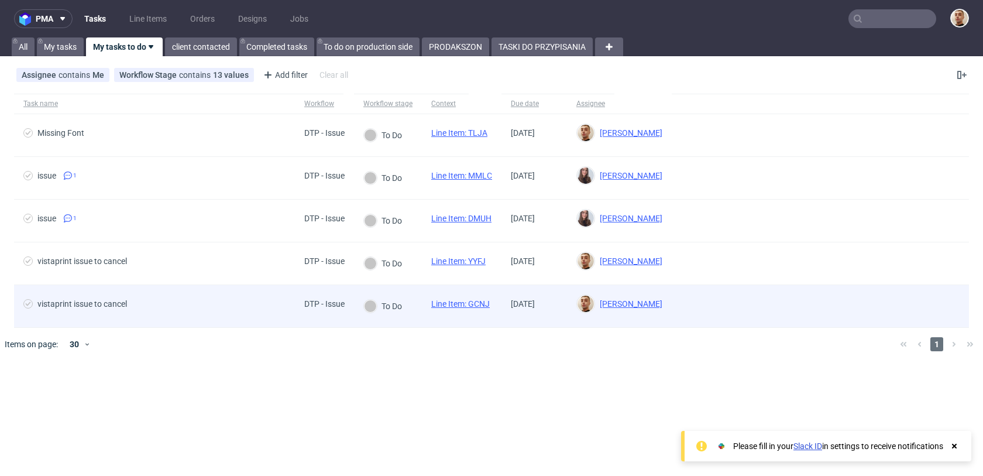
click at [247, 287] on div "vistaprint issue to cancel" at bounding box center [154, 306] width 281 height 42
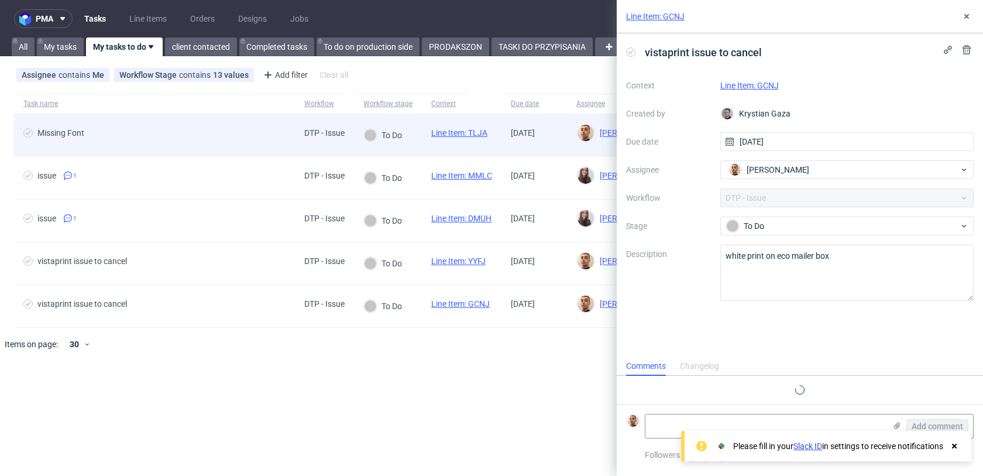
scroll to position [9, 0]
click at [245, 129] on span "Missing Font" at bounding box center [154, 135] width 262 height 14
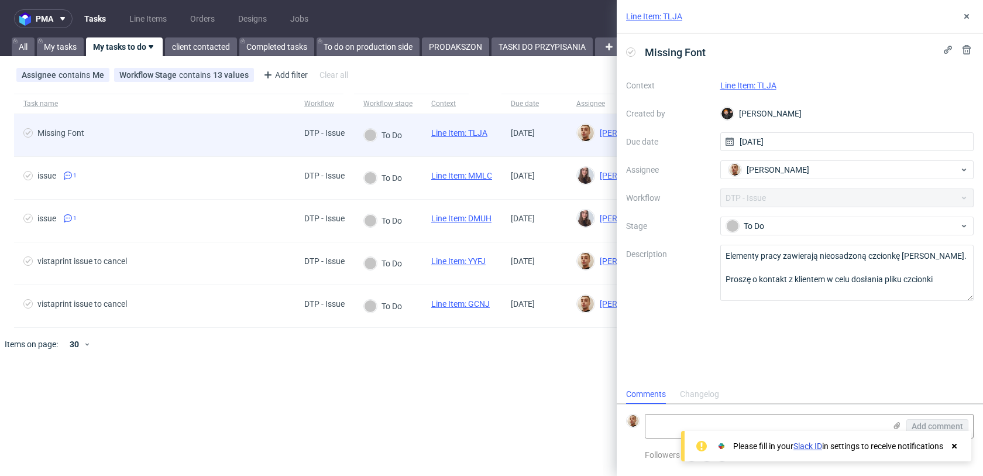
scroll to position [9, 0]
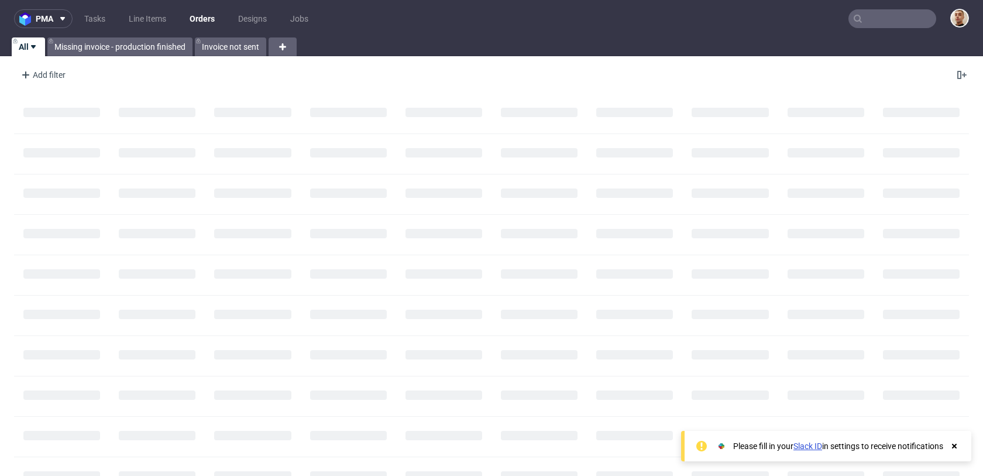
click at [917, 22] on input "text" at bounding box center [893, 18] width 88 height 19
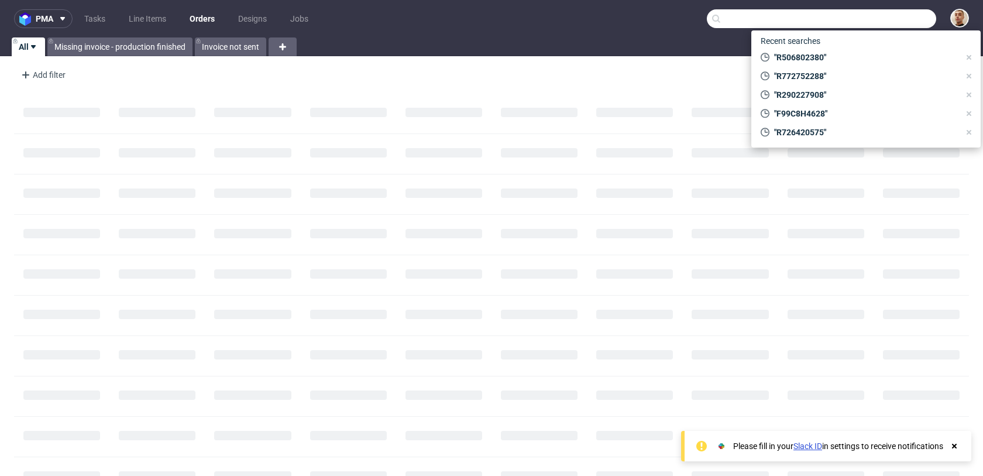
paste input "[EMAIL_ADDRESS][DOMAIN_NAME]"
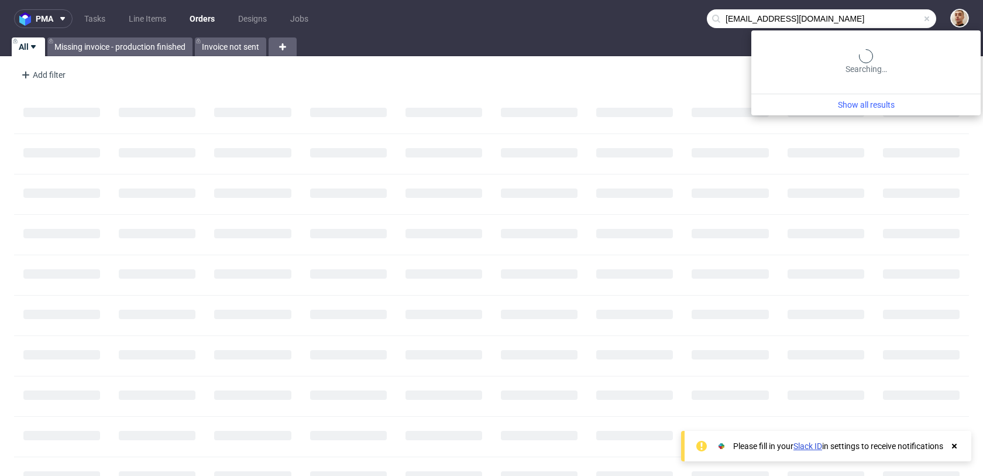
type input "[EMAIL_ADDRESS][DOMAIN_NAME]"
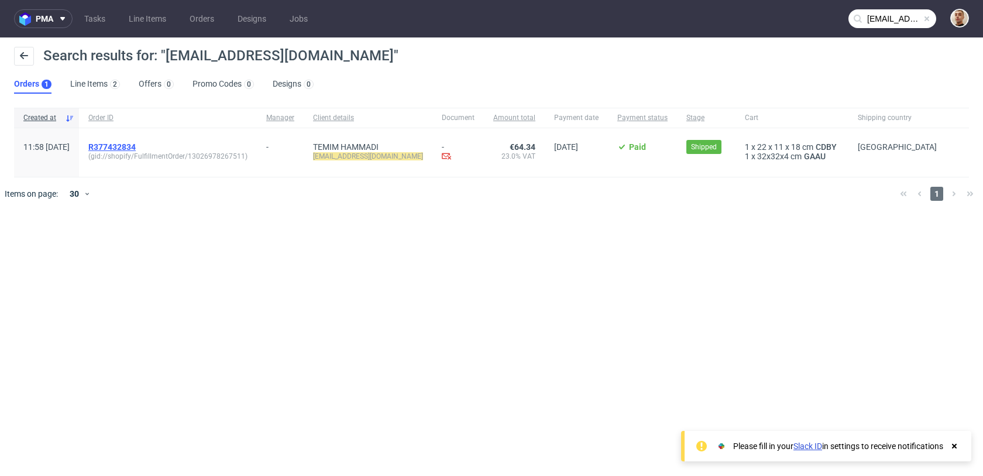
click at [136, 143] on span "R377432834" at bounding box center [111, 146] width 47 height 9
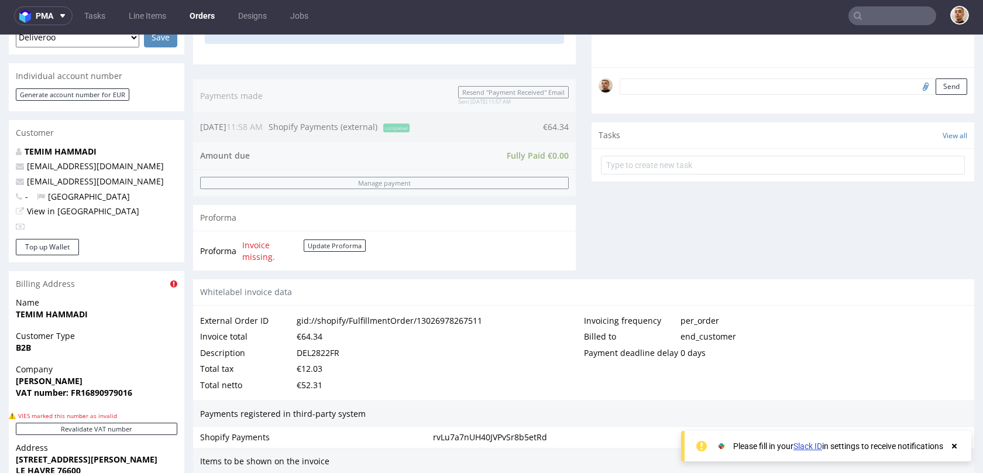
scroll to position [714, 0]
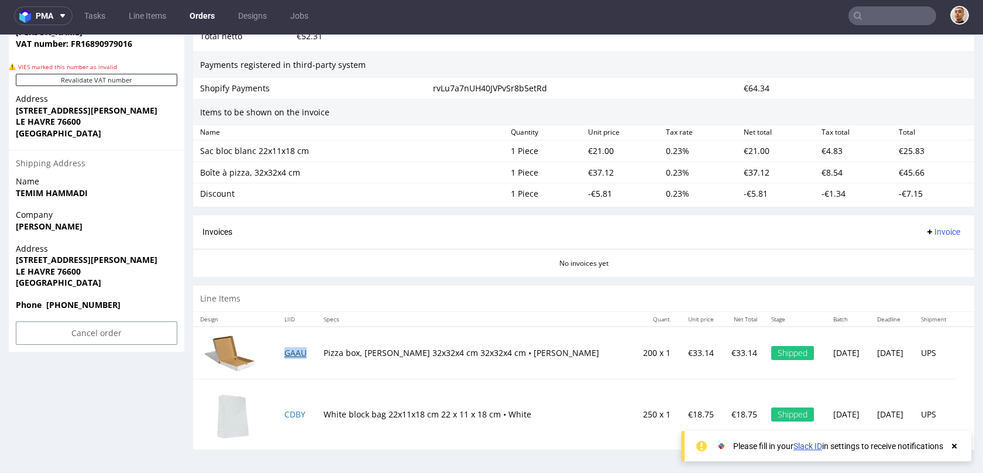
click at [293, 356] on link "GAAU" at bounding box center [295, 352] width 22 height 11
click at [295, 417] on link "CDBY" at bounding box center [294, 414] width 21 height 11
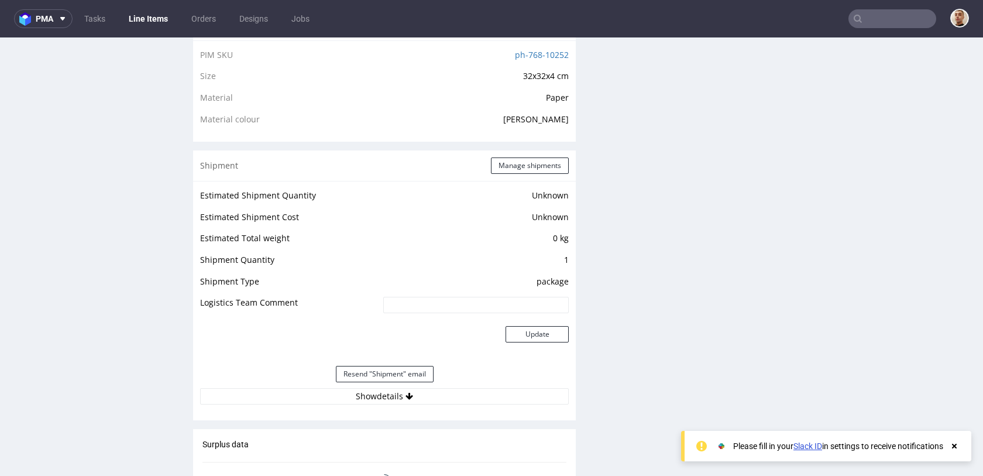
scroll to position [1087, 0]
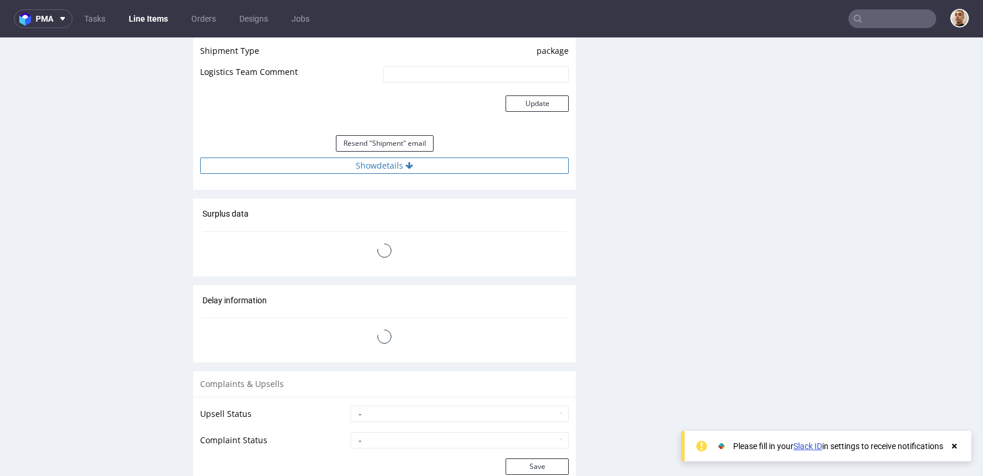
click at [413, 168] on button "Show details" at bounding box center [384, 165] width 369 height 16
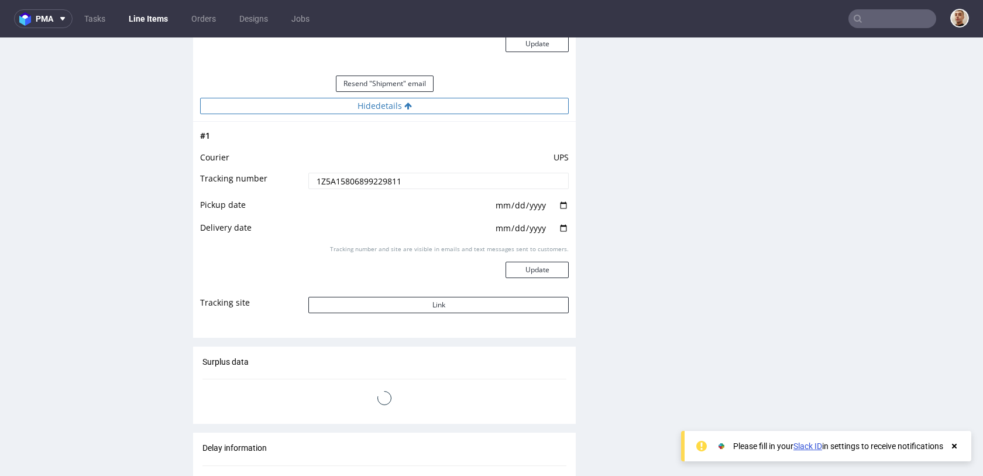
scroll to position [1250, 0]
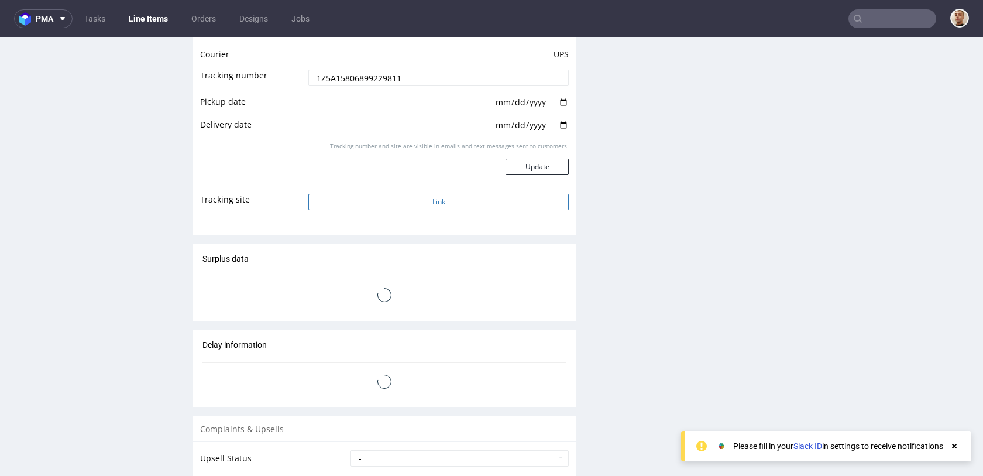
click at [428, 202] on button "Link" at bounding box center [438, 202] width 260 height 16
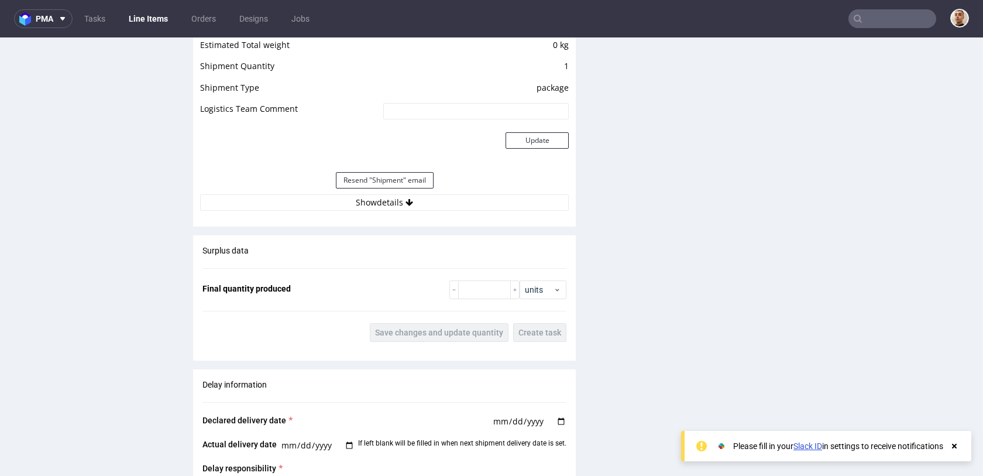
scroll to position [1074, 0]
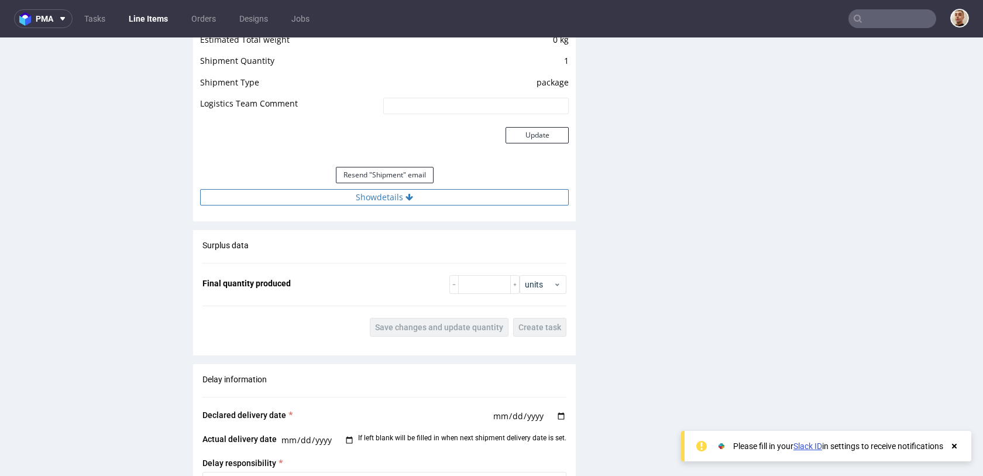
click at [437, 200] on button "Show details" at bounding box center [384, 197] width 369 height 16
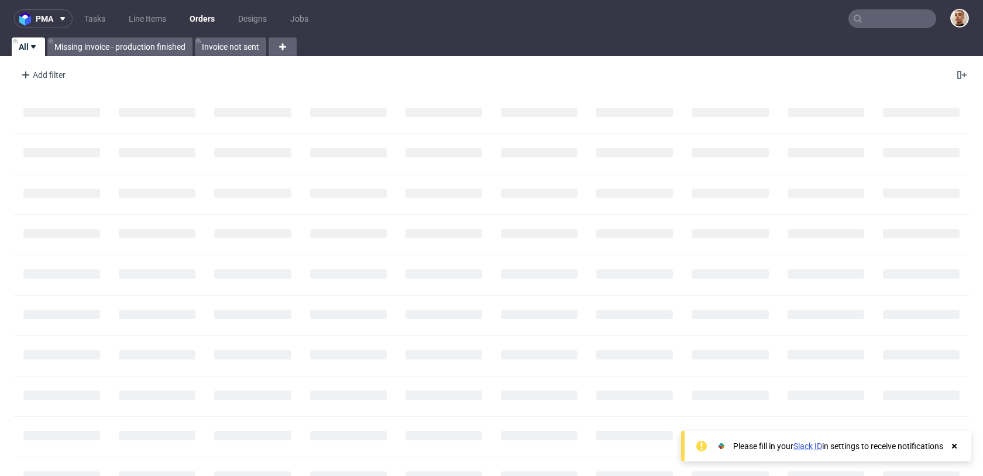
click at [880, 6] on nav "pma Tasks Line Items Orders Designs Jobs" at bounding box center [491, 18] width 983 height 37
click at [880, 22] on input "text" at bounding box center [893, 18] width 88 height 19
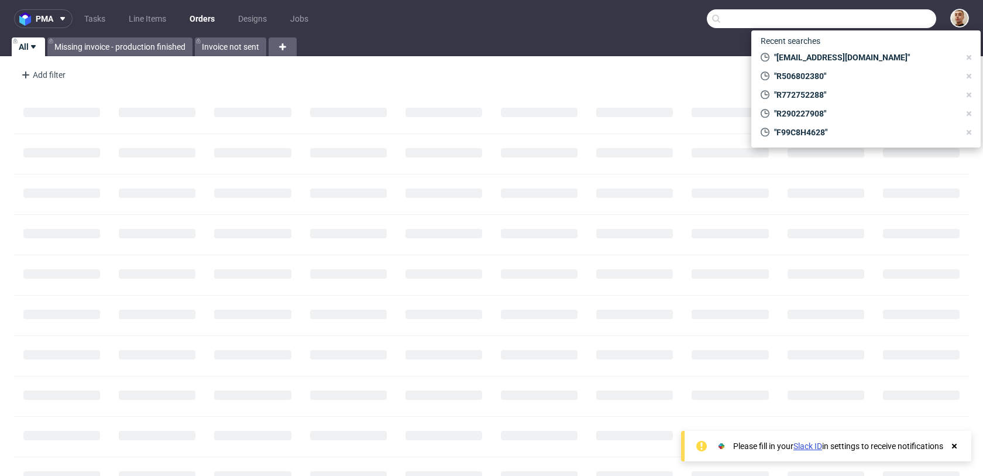
paste input "R998369934"
type input "R998369934"
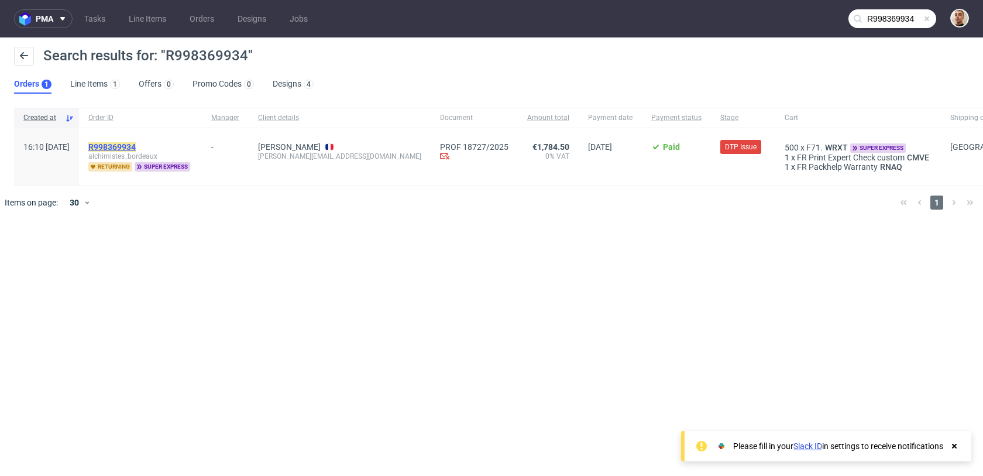
click at [136, 148] on mark "R998369934" at bounding box center [111, 146] width 47 height 9
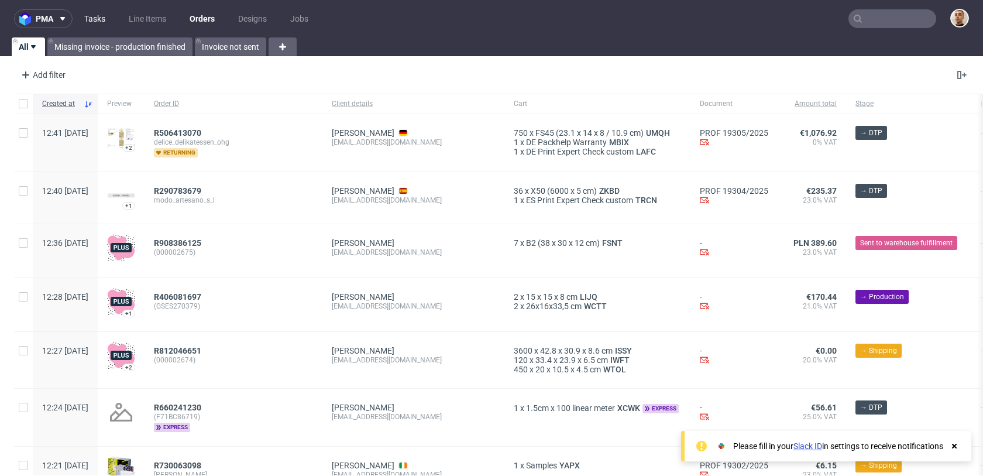
click at [102, 21] on link "Tasks" at bounding box center [94, 18] width 35 height 19
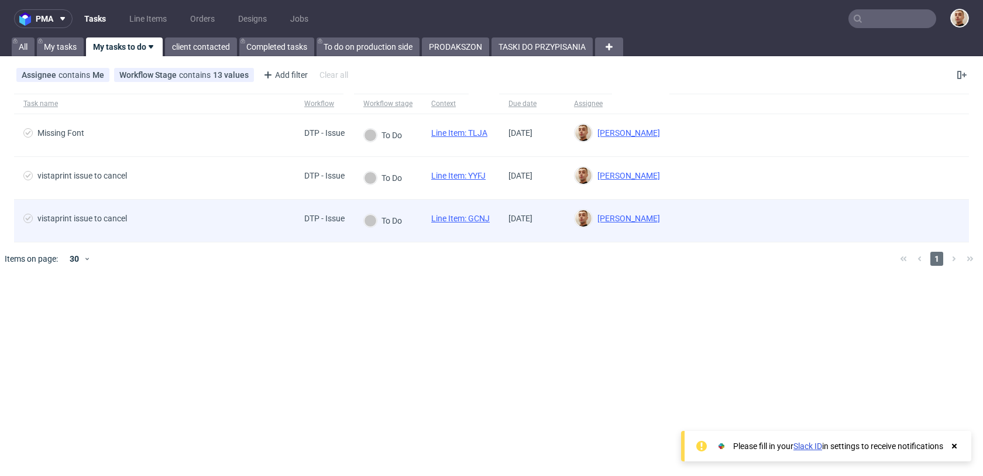
click at [224, 206] on div "vistaprint issue to cancel" at bounding box center [154, 221] width 281 height 42
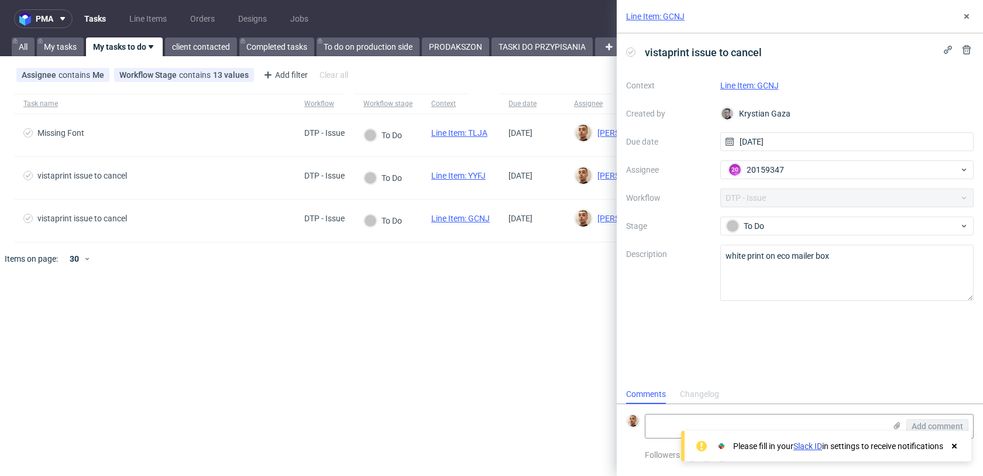
scroll to position [9, 0]
click at [769, 86] on link "Line Item: GCNJ" at bounding box center [750, 85] width 59 height 9
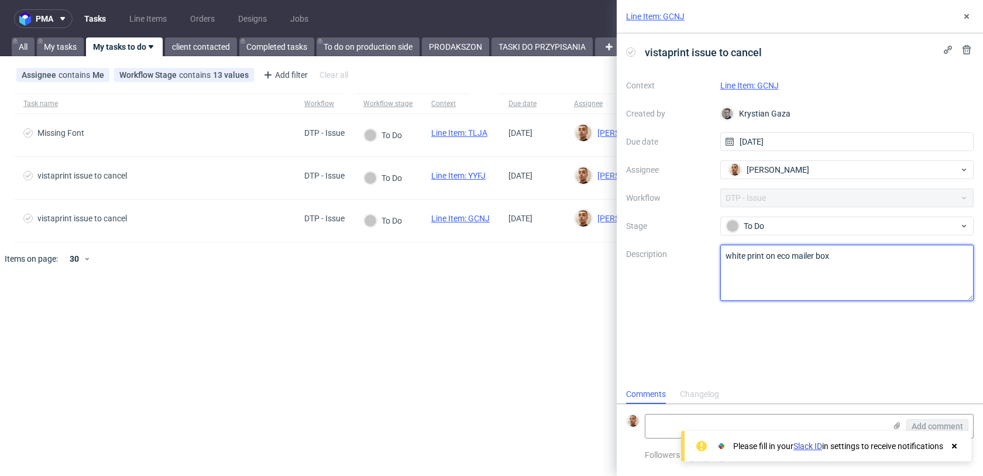
click at [743, 252] on textarea "white print on eco mailer box" at bounding box center [848, 273] width 254 height 56
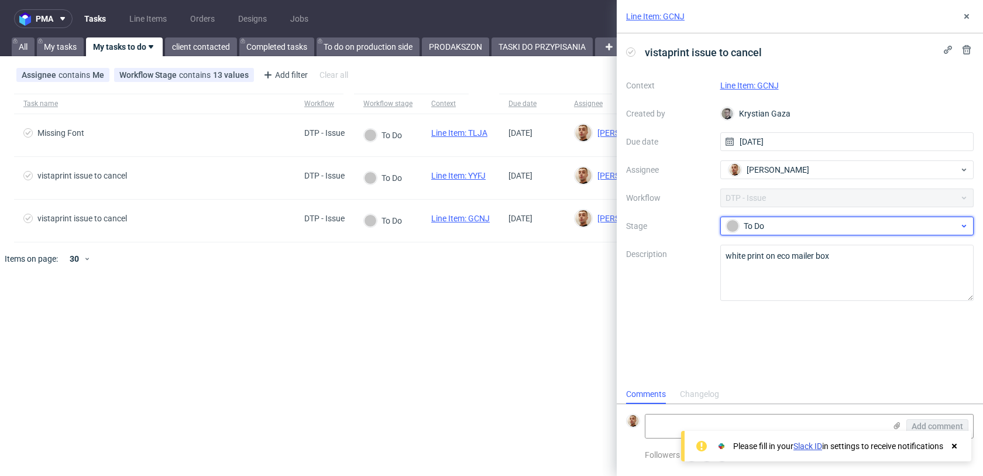
click at [814, 233] on div "To Do" at bounding box center [848, 226] width 254 height 19
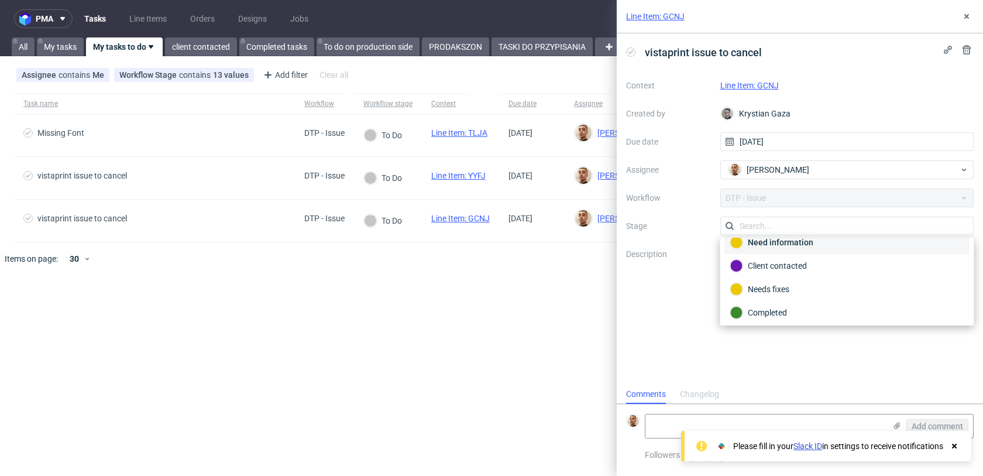
scroll to position [85, 0]
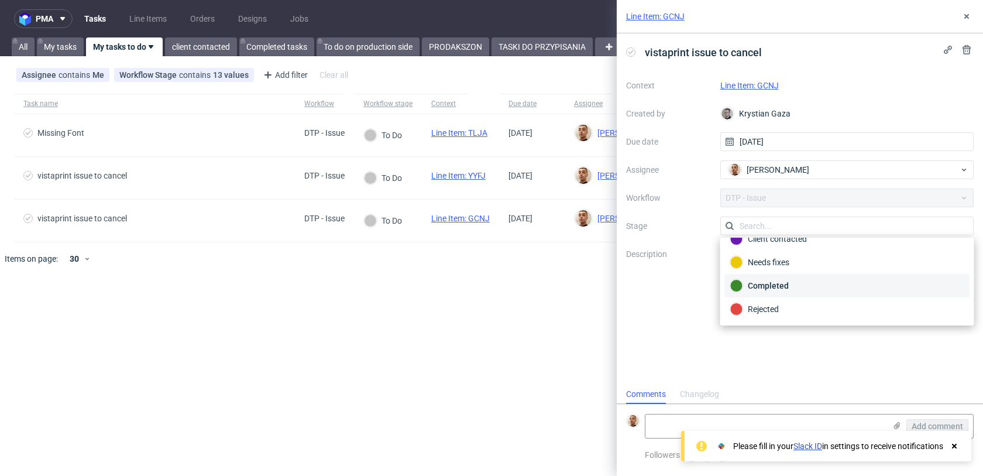
click at [793, 290] on div "Completed" at bounding box center [848, 285] width 234 height 13
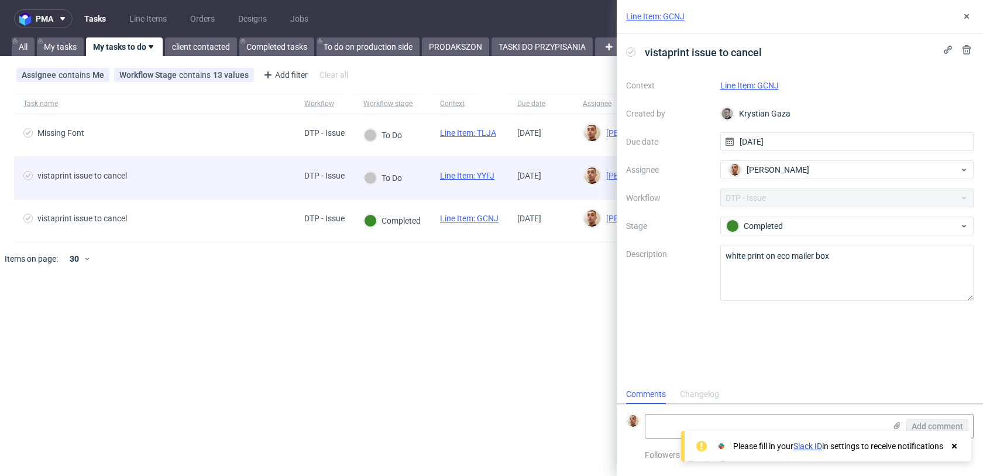
click at [298, 180] on div "DTP - Issue" at bounding box center [324, 178] width 59 height 42
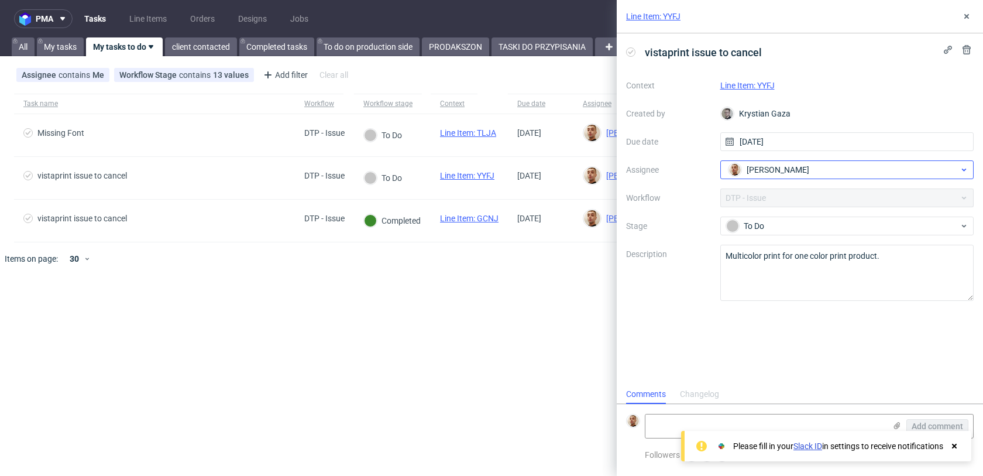
scroll to position [9, 0]
click at [755, 90] on link "Line Item: YYFJ" at bounding box center [748, 85] width 54 height 9
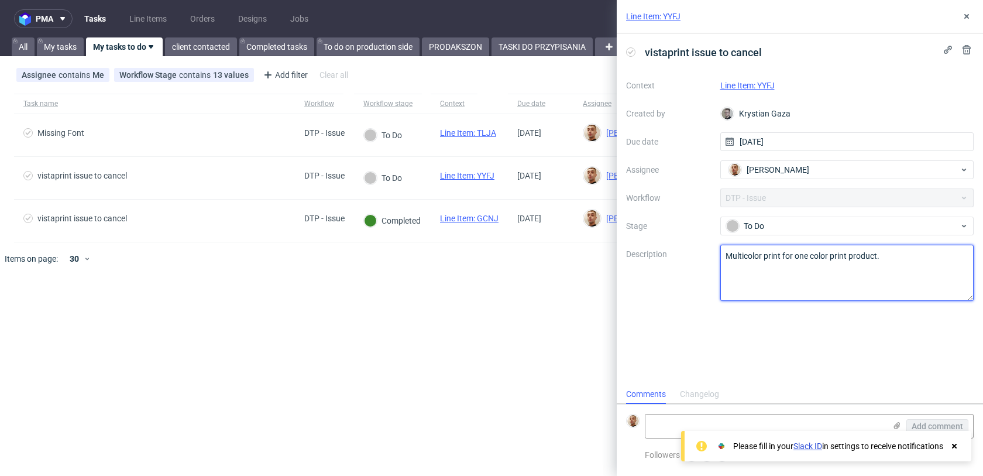
click at [747, 259] on textarea "Multicolor print for one color print product." at bounding box center [848, 273] width 254 height 56
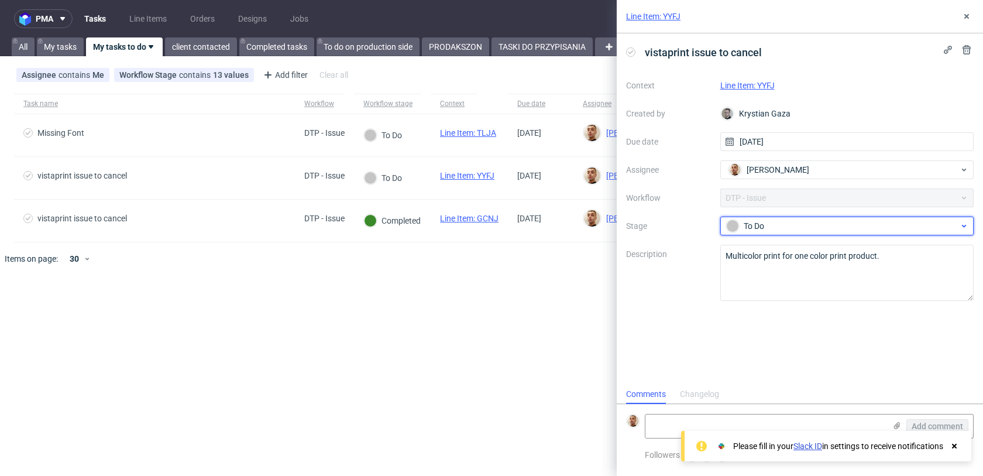
click at [748, 228] on div "To Do" at bounding box center [842, 226] width 233 height 13
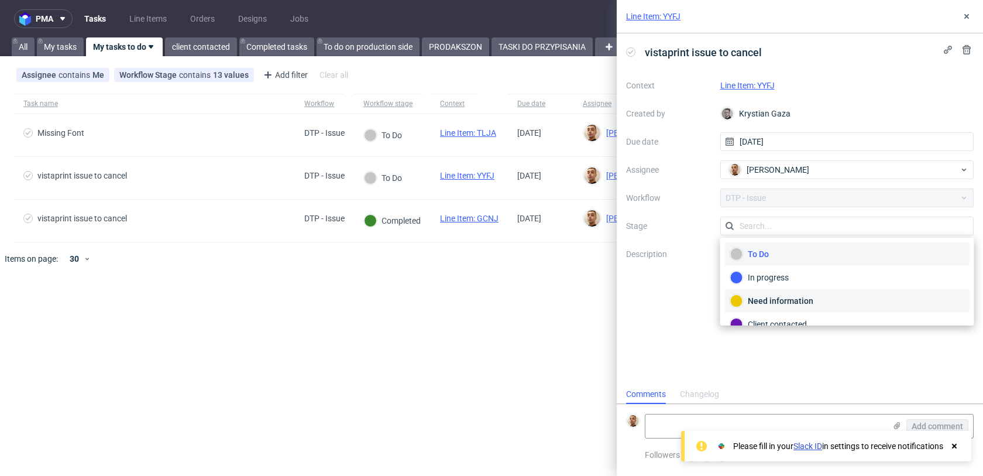
scroll to position [85, 0]
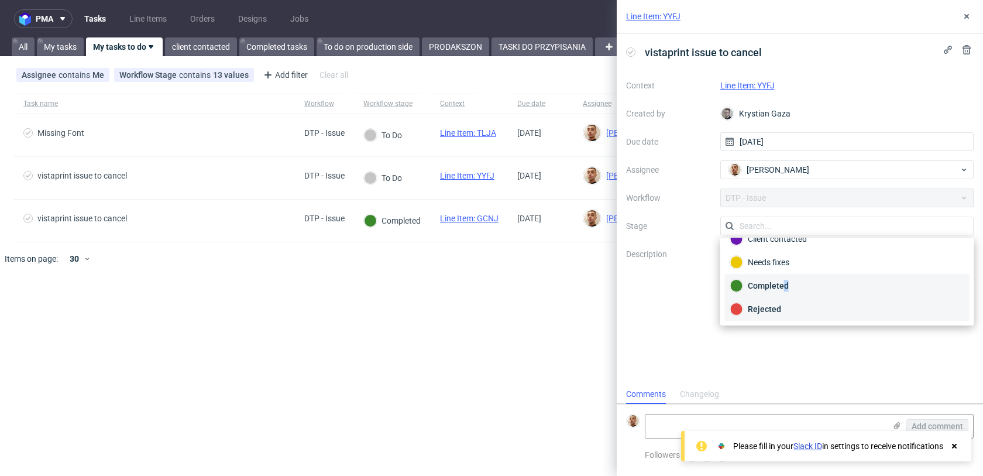
drag, startPoint x: 768, startPoint y: 300, endPoint x: 782, endPoint y: 288, distance: 18.3
click at [782, 288] on div "To Do In progress Need information Client contacted Needs fixes Completed Rejec…" at bounding box center [847, 239] width 245 height 164
click at [782, 288] on div "Completed" at bounding box center [848, 285] width 234 height 13
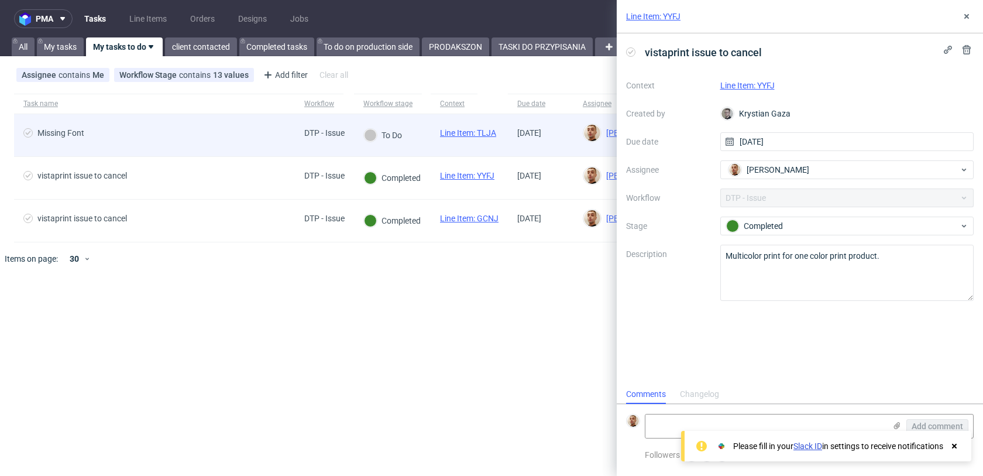
click at [244, 149] on div "Missing Font" at bounding box center [154, 135] width 281 height 42
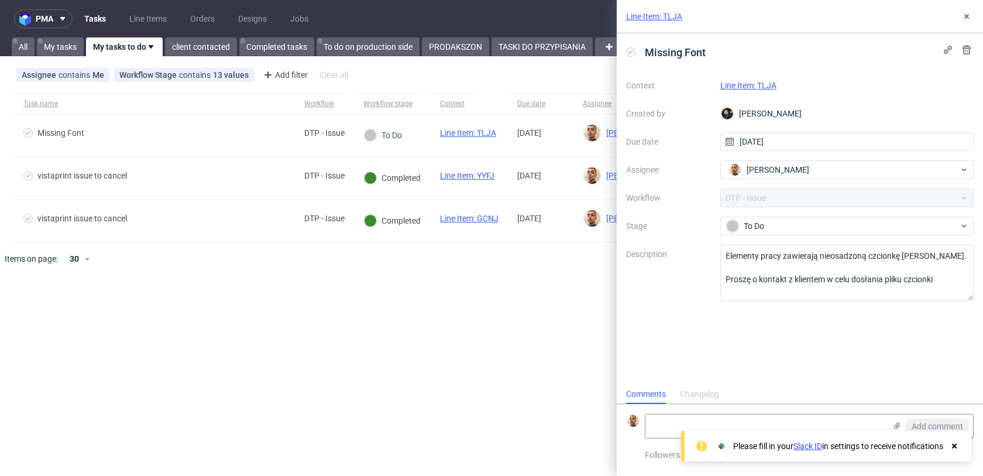
scroll to position [9, 0]
click at [735, 86] on link "Line Item: TLJA" at bounding box center [749, 85] width 56 height 9
drag, startPoint x: 944, startPoint y: 282, endPoint x: 704, endPoint y: 252, distance: 241.9
click at [704, 252] on div "Context Line Item: TLJA Created by Dominik Grosicki Due date 09/09/2025 Assigne…" at bounding box center [800, 188] width 348 height 225
click at [825, 428] on textarea at bounding box center [766, 425] width 240 height 23
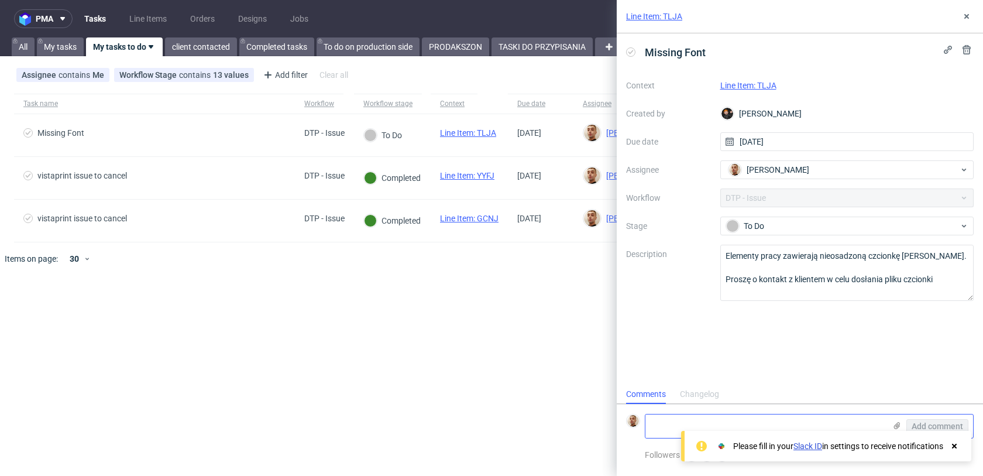
paste textarea "https://app-eu1.hubspot.com/contacts/25600958/record/0-5/223696042193/"
type textarea "https://app-eu1.hubspot.com/contacts/25600958/record/0-5/223696042193/"
click at [918, 422] on span "Add comment" at bounding box center [938, 426] width 52 height 8
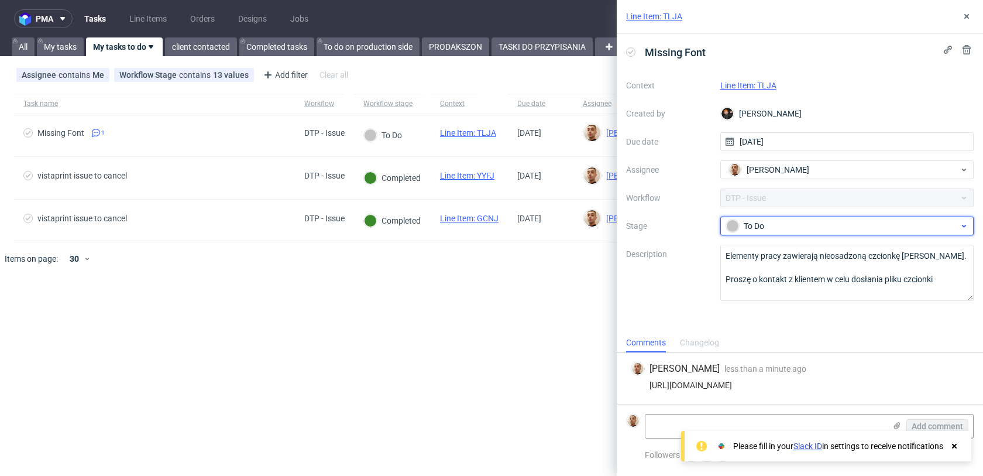
click at [791, 225] on div "To Do" at bounding box center [842, 226] width 233 height 13
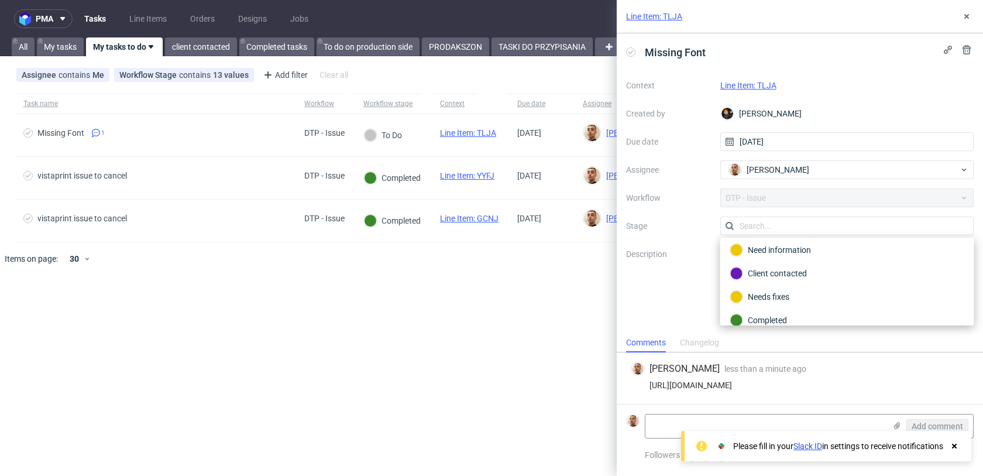
scroll to position [81, 0]
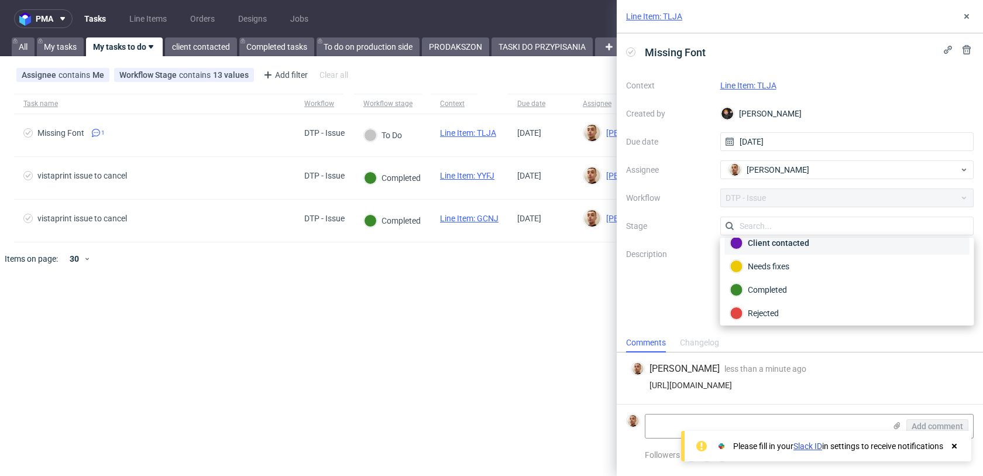
click at [783, 249] on div "Client contacted" at bounding box center [848, 242] width 234 height 13
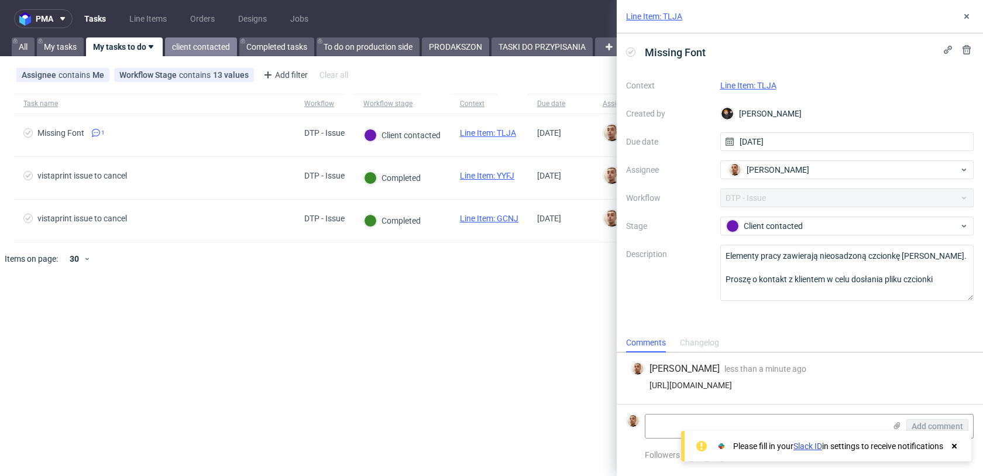
click at [210, 49] on link "client contacted" at bounding box center [201, 46] width 72 height 19
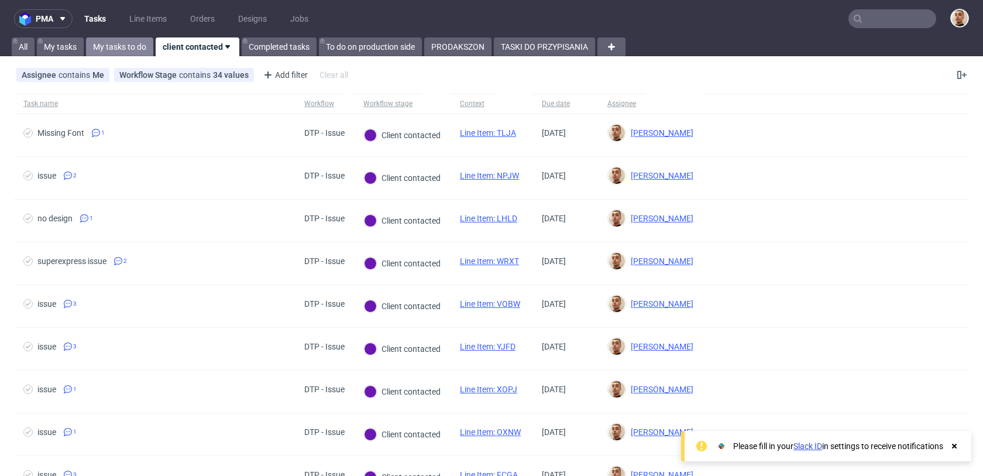
click at [109, 45] on link "My tasks to do" at bounding box center [119, 46] width 67 height 19
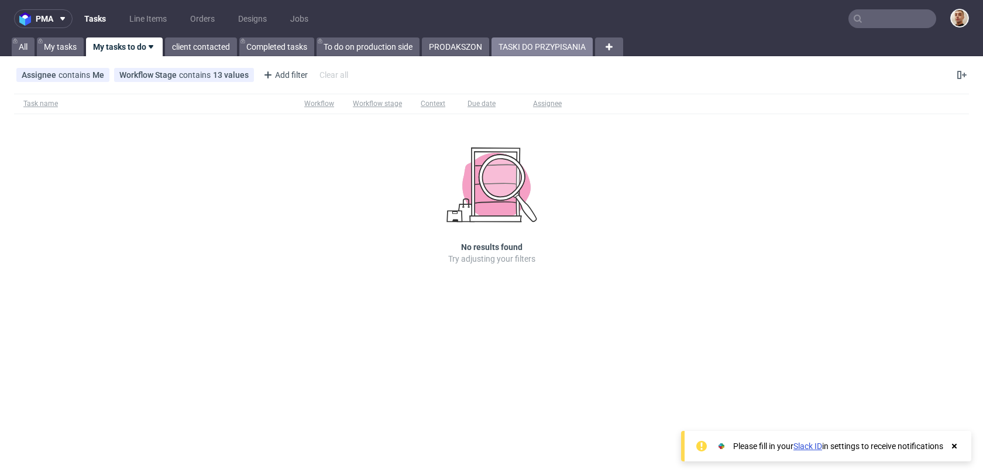
click at [572, 44] on link "TASKI DO PRZYPISANIA" at bounding box center [542, 46] width 101 height 19
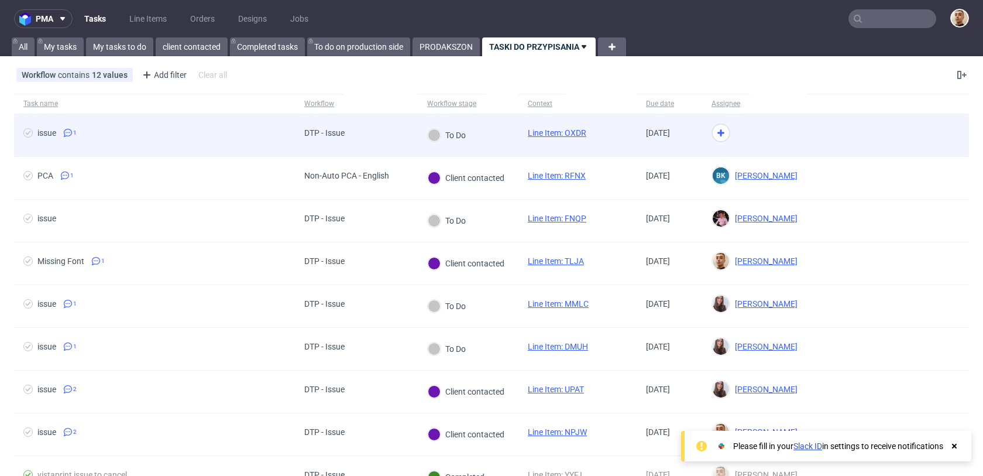
click at [479, 121] on div "To Do" at bounding box center [468, 135] width 101 height 43
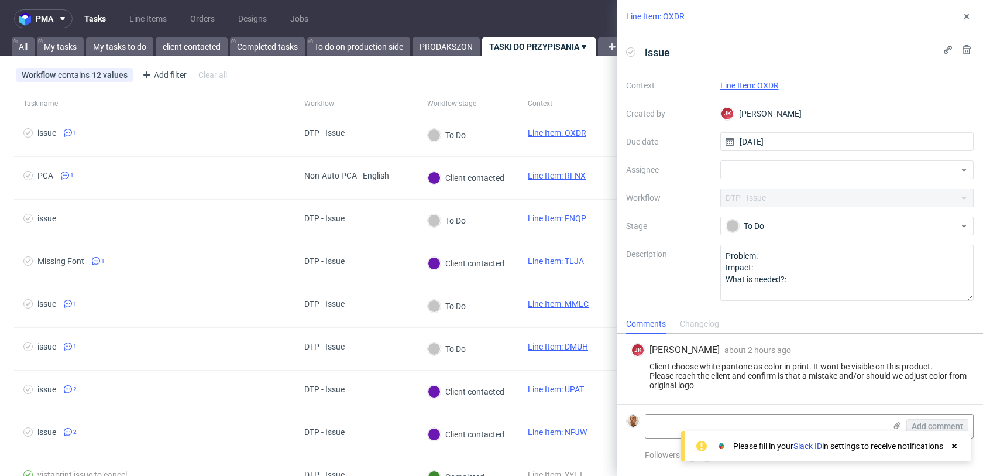
click at [763, 81] on link "Line Item: OXDR" at bounding box center [750, 85] width 59 height 9
click at [750, 162] on div at bounding box center [848, 169] width 254 height 19
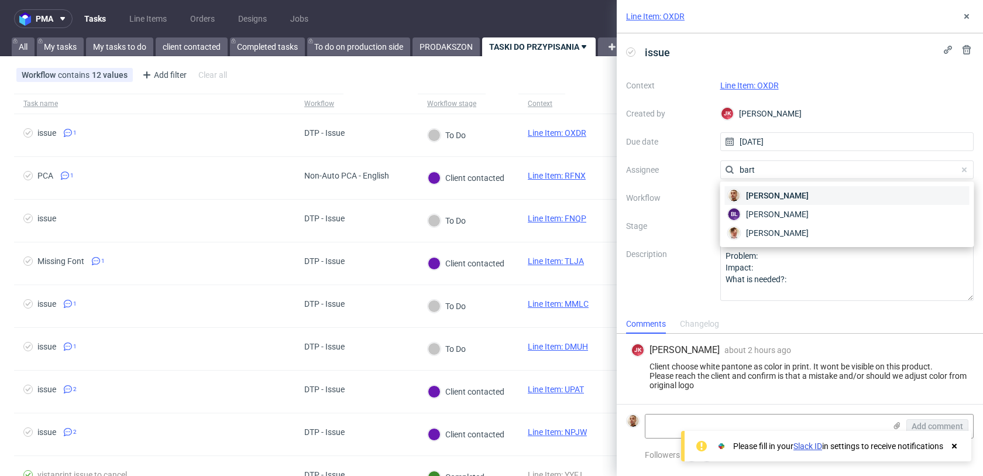
type input "bart"
click at [749, 196] on span "Bartłomiej Leśniczuk" at bounding box center [777, 196] width 63 height 12
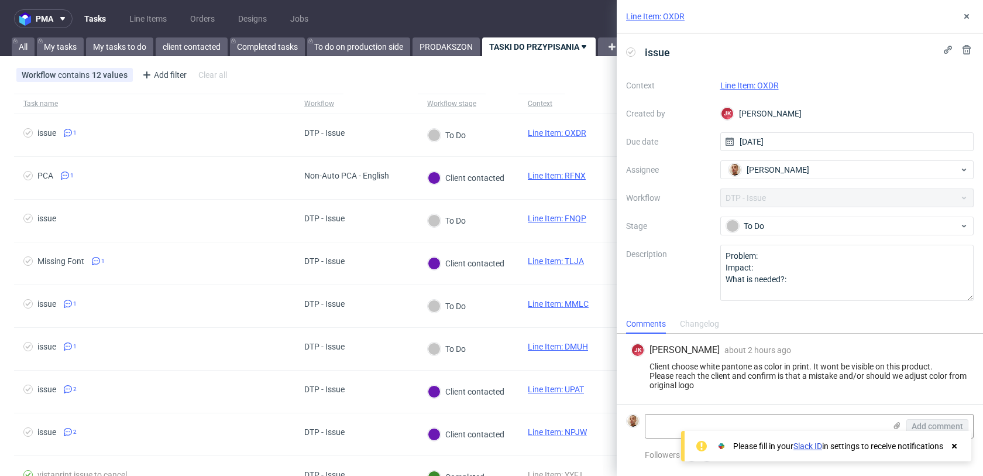
click at [721, 319] on div "Comments Changelog" at bounding box center [800, 323] width 366 height 19
click at [711, 321] on div "Changelog" at bounding box center [699, 324] width 39 height 19
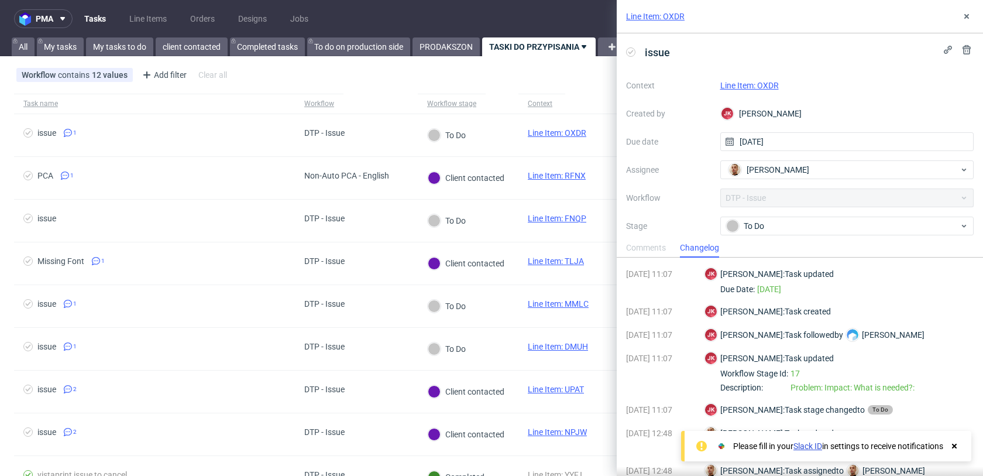
click at [660, 251] on div "Comments" at bounding box center [646, 248] width 40 height 19
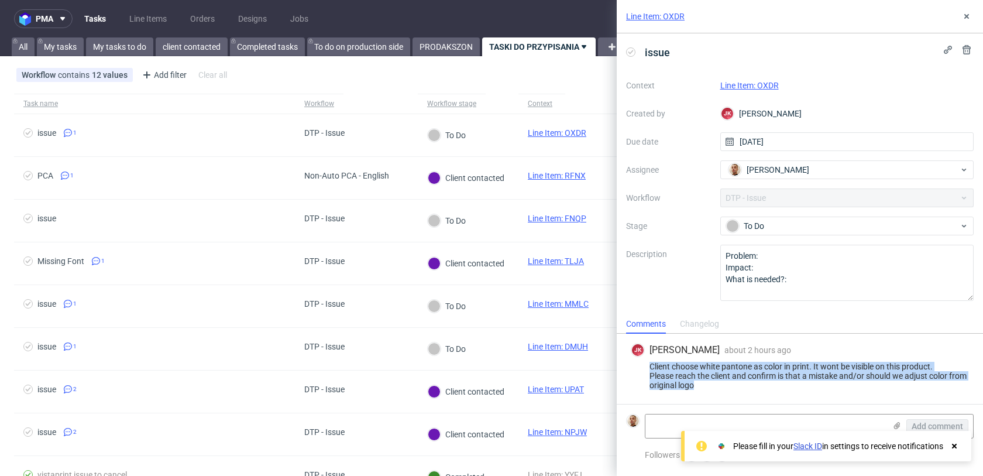
drag, startPoint x: 731, startPoint y: 386, endPoint x: 646, endPoint y: 367, distance: 87.5
click at [646, 367] on div "Client choose white pantone as color in print. It wont be visible on this produ…" at bounding box center [800, 376] width 338 height 28
copy div "Client choose white pantone as color in print. It wont be visible on this produ…"
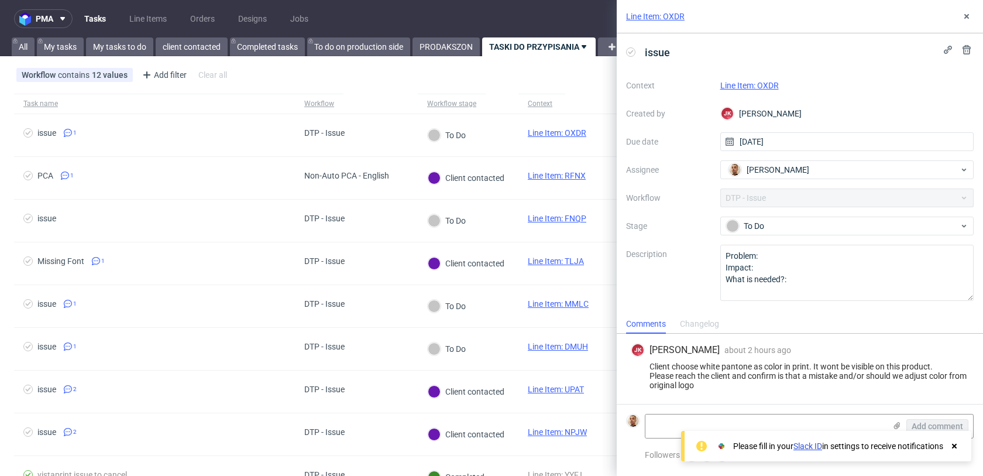
click at [746, 433] on div "Please fill in your Slack ID in settings to receive notifications" at bounding box center [826, 446] width 290 height 30
click at [755, 423] on textarea at bounding box center [766, 425] width 240 height 23
paste textarea "https://app-eu1.hubspot.com/contacts/25600958/record/0-5/224108794071/"
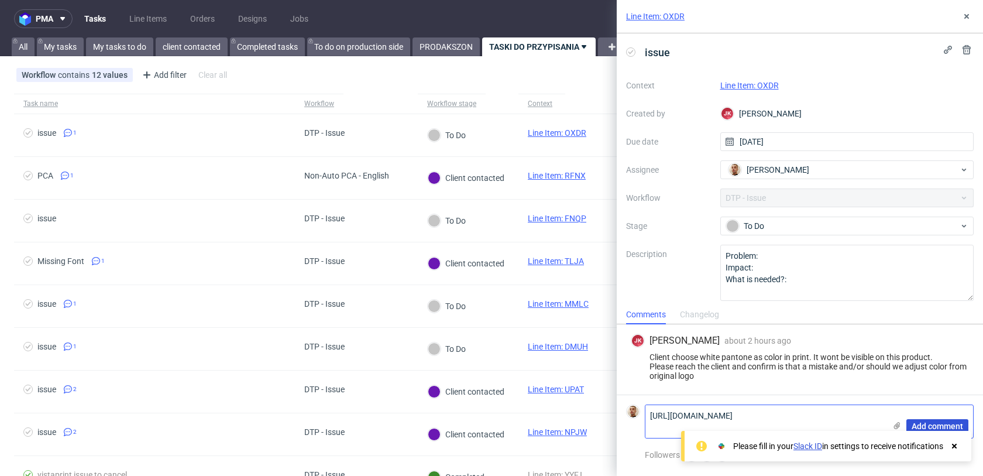
type textarea "https://app-eu1.hubspot.com/contacts/25600958/record/0-5/224108794071/"
click at [923, 424] on span "Add comment" at bounding box center [938, 426] width 52 height 8
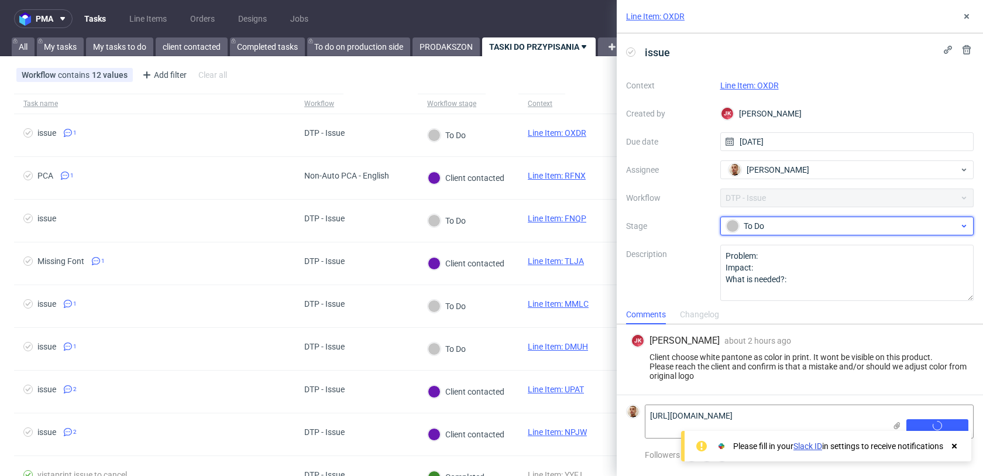
click at [812, 229] on div "To Do" at bounding box center [842, 226] width 233 height 13
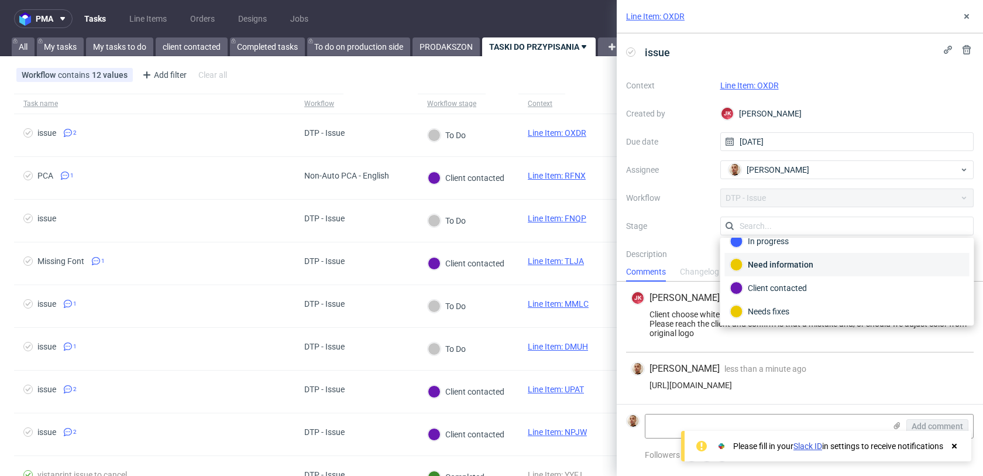
scroll to position [42, 0]
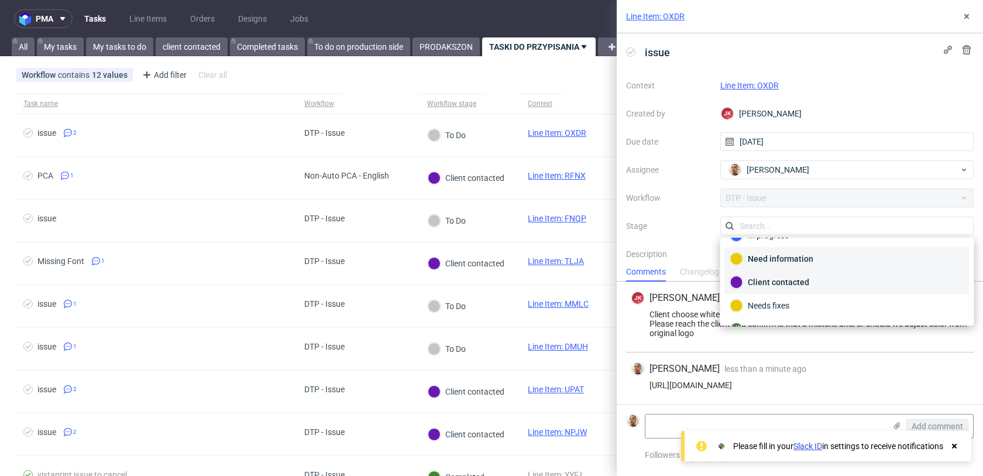
click at [796, 291] on div "Client contacted" at bounding box center [847, 281] width 245 height 23
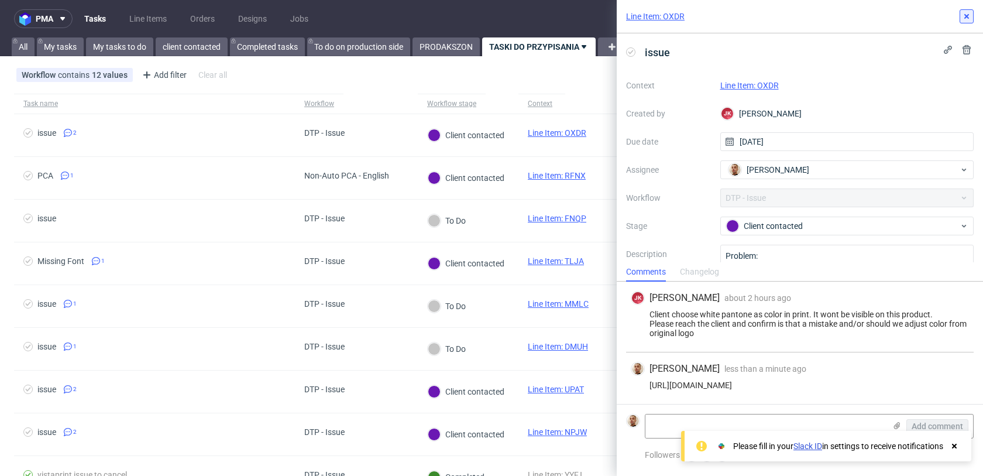
click at [969, 13] on icon at bounding box center [966, 16] width 9 height 9
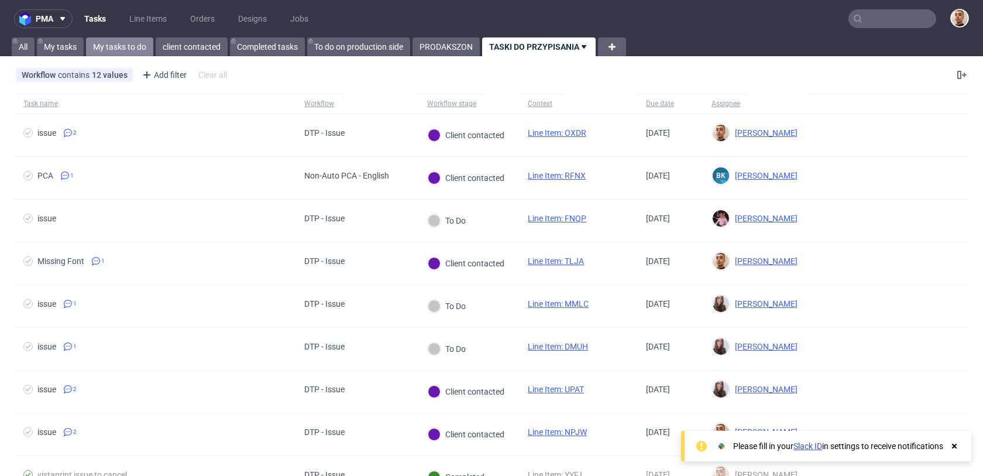
click at [136, 44] on link "My tasks to do" at bounding box center [119, 46] width 67 height 19
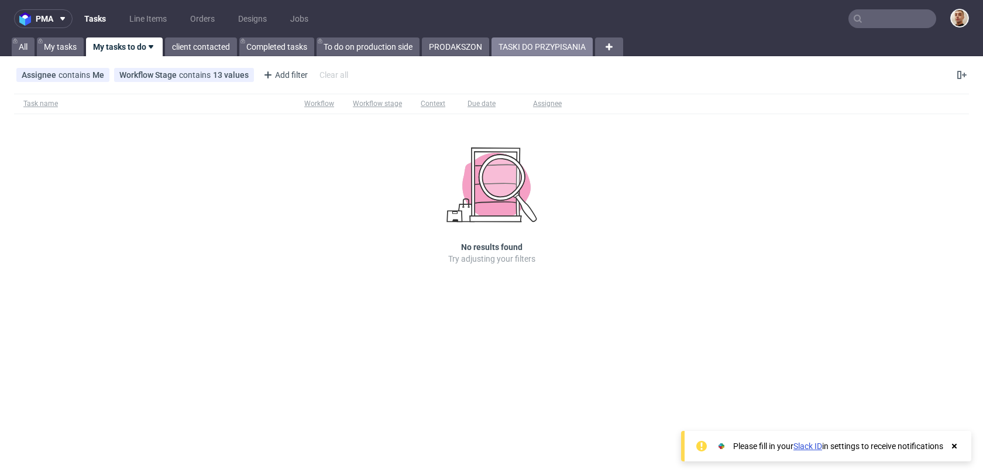
click at [522, 52] on link "TASKI DO PRZYPISANIA" at bounding box center [542, 46] width 101 height 19
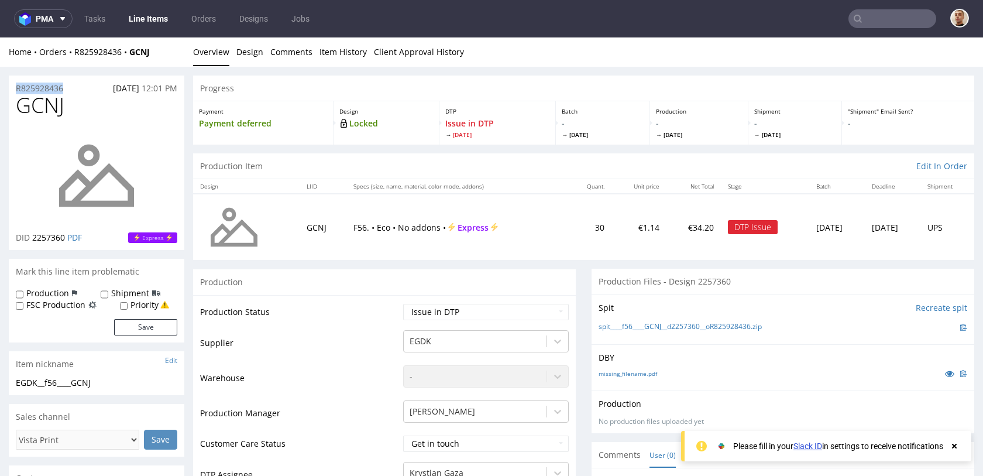
drag, startPoint x: 69, startPoint y: 91, endPoint x: 0, endPoint y: 91, distance: 69.1
copy p "R825928436"
drag, startPoint x: 88, startPoint y: 92, endPoint x: 139, endPoint y: 91, distance: 50.9
click at [139, 91] on div "R825928436 05.09.2025 12:01 PM" at bounding box center [97, 85] width 176 height 19
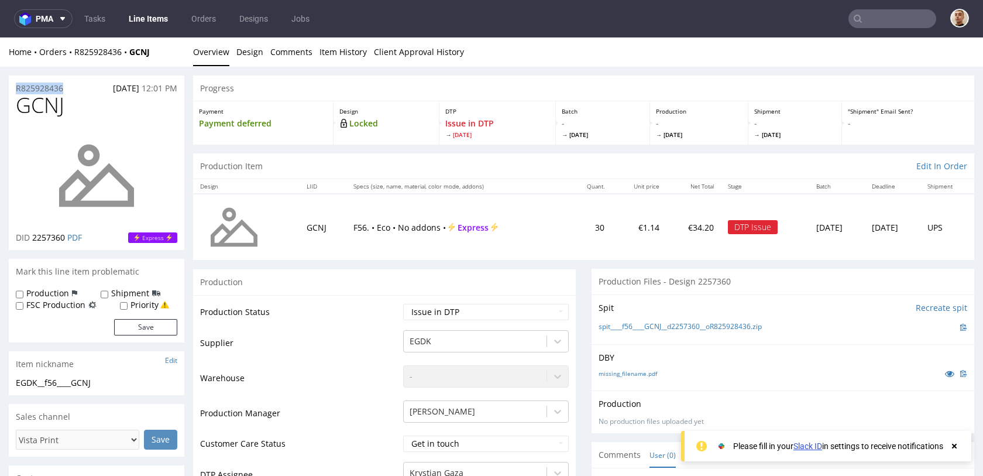
copy span "05.09.2025"
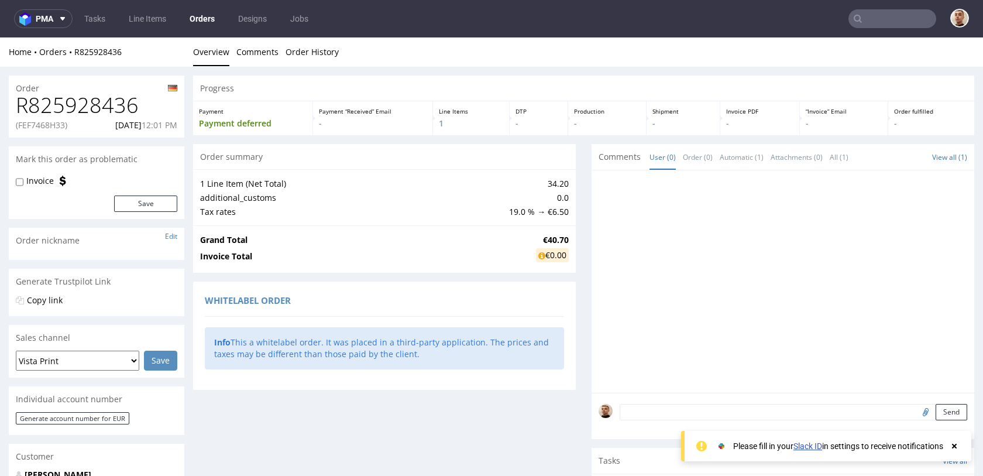
click at [46, 121] on p "(FEF7468H33)" at bounding box center [42, 125] width 52 height 12
copy p "FEF7468H33"
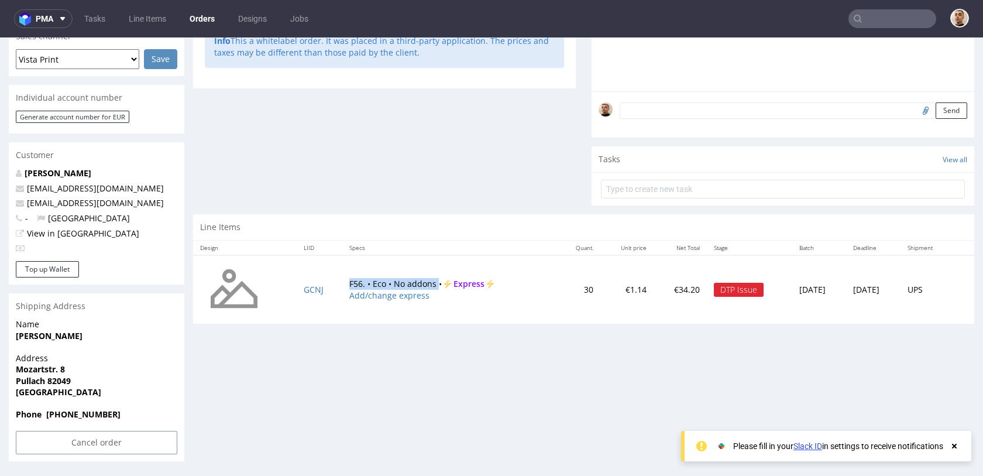
drag, startPoint x: 336, startPoint y: 283, endPoint x: 428, endPoint y: 286, distance: 91.9
click at [428, 286] on td "F56. • Eco • No addons • Express Add/change express" at bounding box center [450, 289] width 216 height 69
copy td "F56. • Eco • No addons"
click at [118, 441] on input "Cancel order" at bounding box center [97, 442] width 162 height 23
click at [81, 410] on link "Yes" at bounding box center [78, 410] width 33 height 18
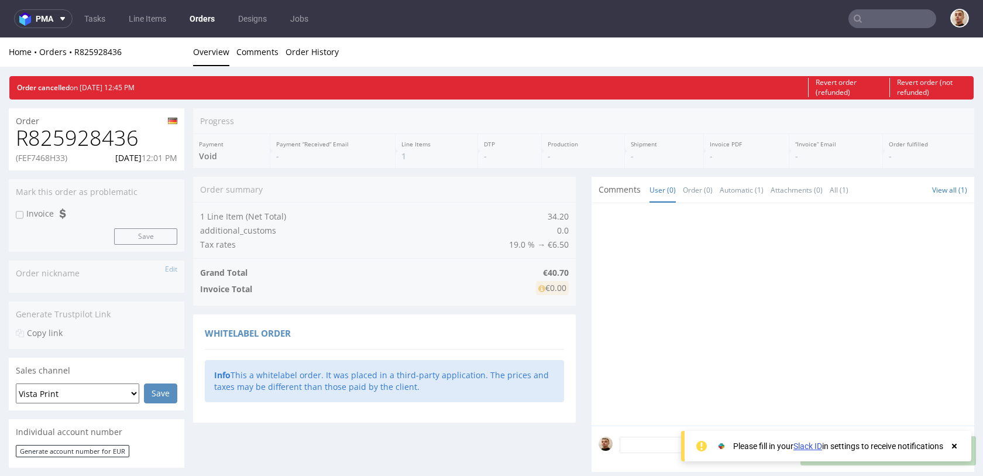
scroll to position [0, 0]
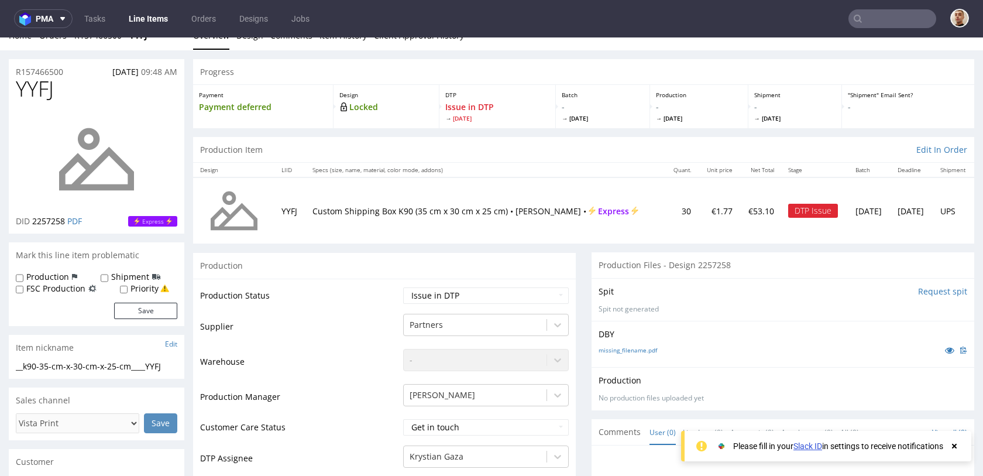
scroll to position [17, 0]
drag, startPoint x: 311, startPoint y: 204, endPoint x: 536, endPoint y: 203, distance: 224.8
click at [536, 205] on p "Custom Shipping Box K90 (35 cm x 30 cm x 25 cm) • White - Brown • Express" at bounding box center [485, 211] width 345 height 12
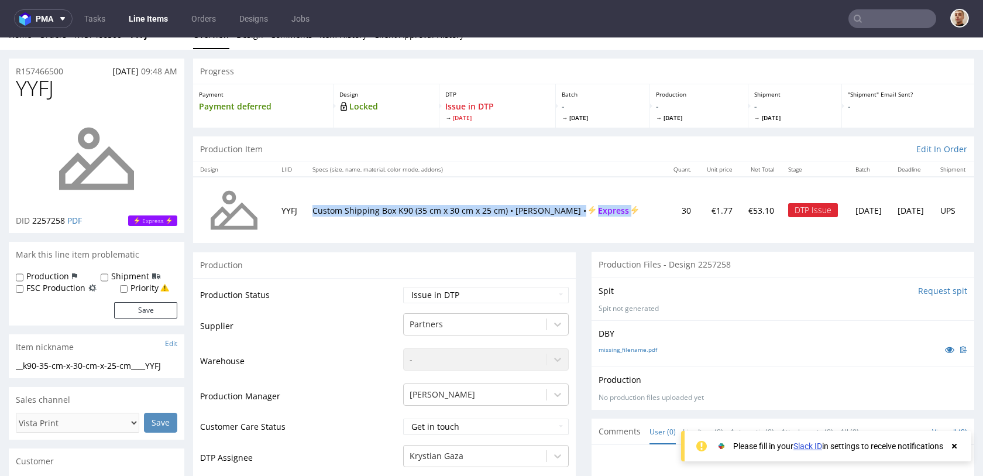
click at [536, 205] on p "Custom Shipping Box K90 (35 cm x 30 cm x 25 cm) • White - Brown • Express" at bounding box center [485, 211] width 345 height 12
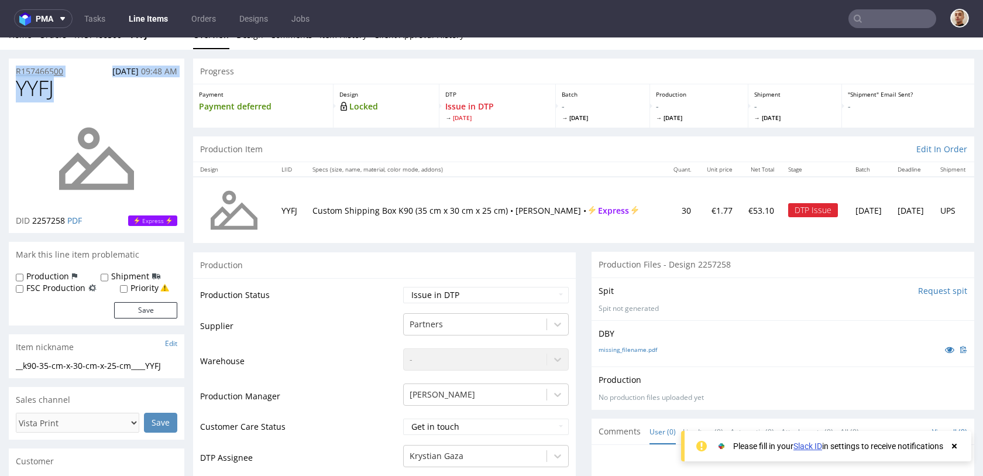
drag, startPoint x: 74, startPoint y: 77, endPoint x: 16, endPoint y: 71, distance: 58.8
click at [16, 71] on section "R157466500 05.09.2025 09:48 AM YYFJ DID 2257258 PDF Express" at bounding box center [97, 146] width 176 height 175
click at [81, 71] on div "R157466500 05.09.2025 09:48 AM" at bounding box center [97, 68] width 176 height 19
drag, startPoint x: 73, startPoint y: 70, endPoint x: 13, endPoint y: 71, distance: 60.3
click at [13, 71] on div "R157466500 05.09.2025 09:48 AM" at bounding box center [97, 68] width 176 height 19
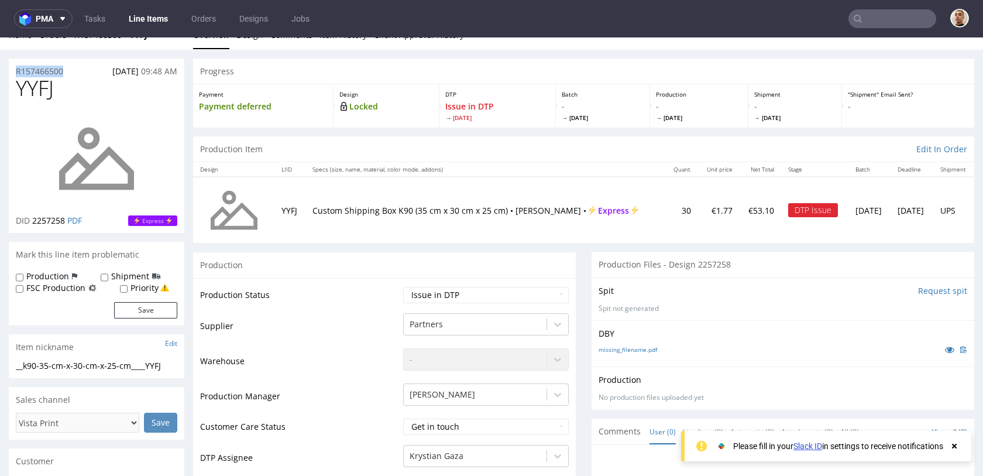
copy p "R157466500"
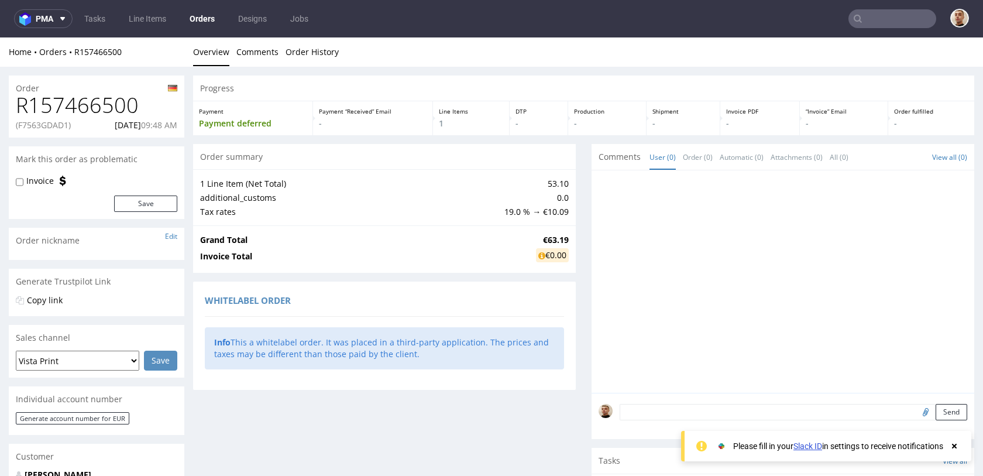
click at [59, 122] on p "(F7563GDAD1)" at bounding box center [43, 125] width 55 height 12
copy p "F7563GDAD1"
click at [124, 122] on p "05.09.2025 09:48 AM" at bounding box center [146, 125] width 63 height 12
drag, startPoint x: 95, startPoint y: 125, endPoint x: 135, endPoint y: 124, distance: 40.4
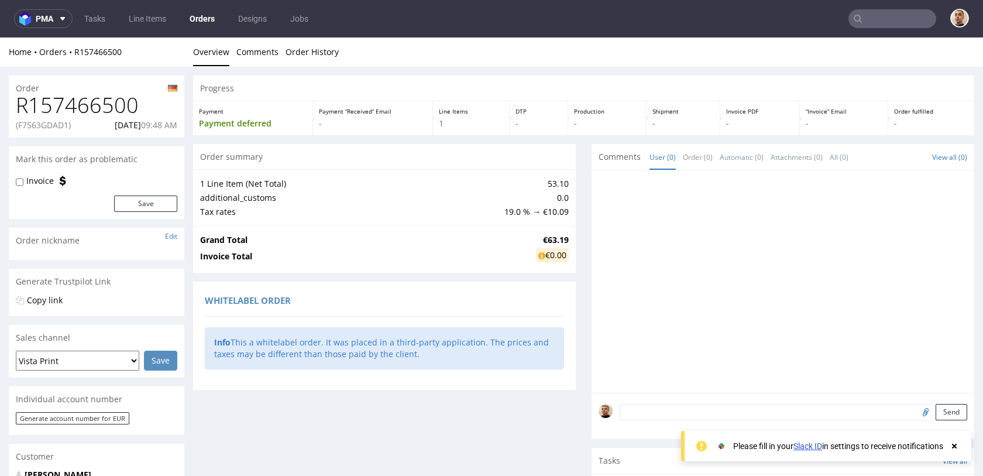
click at [135, 124] on p "05.09.2025 09:48 AM" at bounding box center [146, 125] width 63 height 12
copy p "05.09.2025"
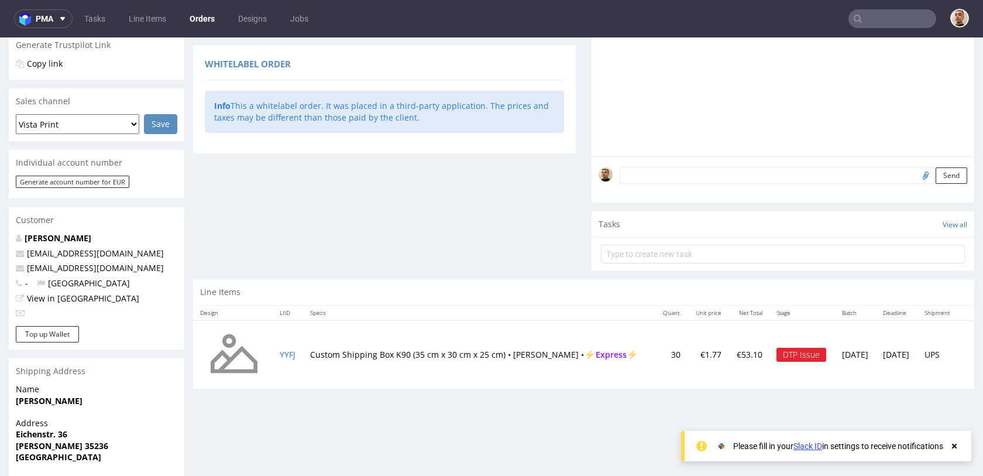
scroll to position [301, 0]
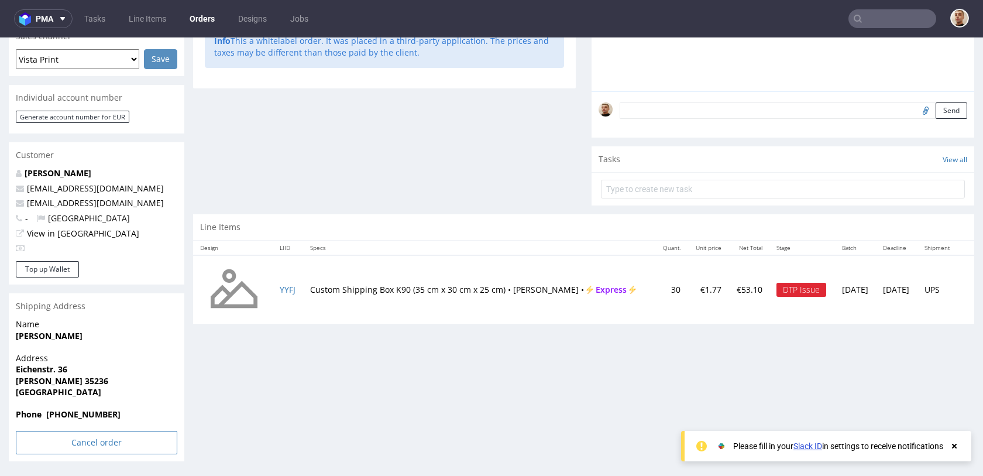
click at [110, 444] on input "Cancel order" at bounding box center [97, 442] width 162 height 23
click at [75, 412] on icon at bounding box center [71, 409] width 7 height 8
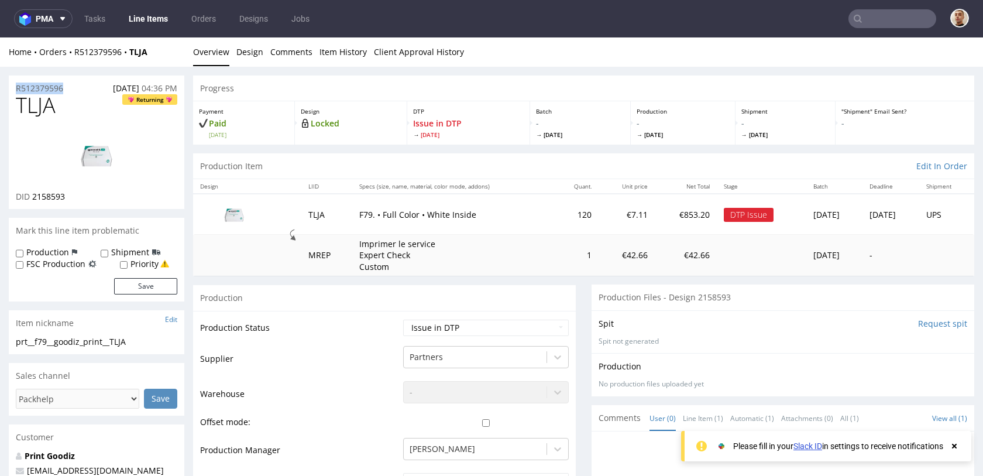
drag, startPoint x: 75, startPoint y: 87, endPoint x: 0, endPoint y: 87, distance: 74.9
copy p "R512379596"
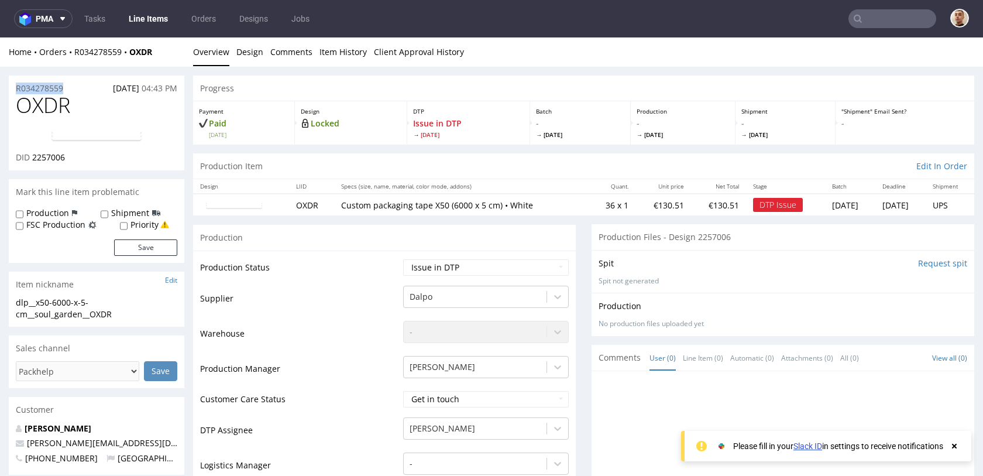
drag, startPoint x: 70, startPoint y: 85, endPoint x: 0, endPoint y: 88, distance: 70.3
copy p "R034278559"
